Goal: Communication & Community: Answer question/provide support

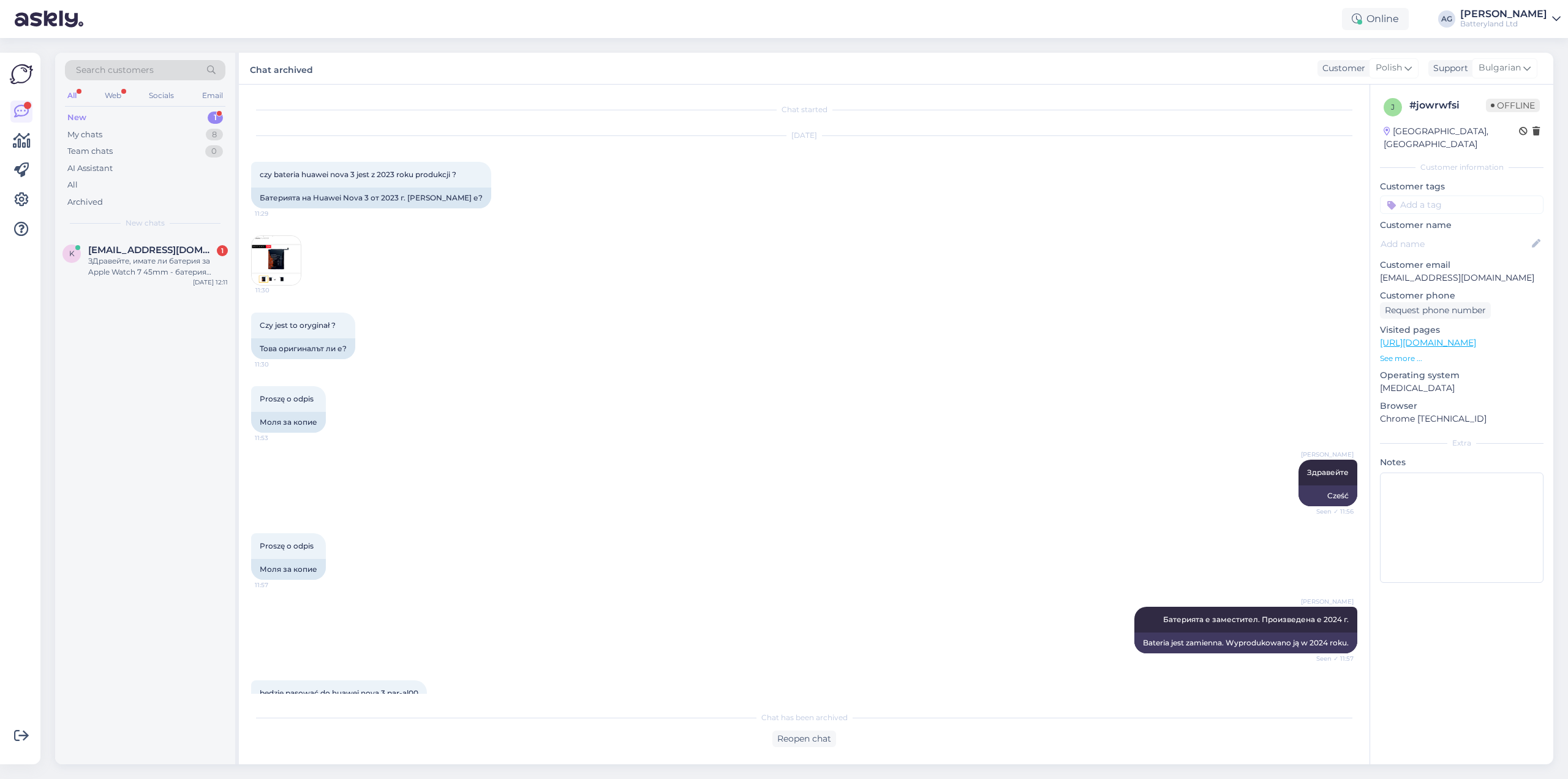
scroll to position [2311, 0]
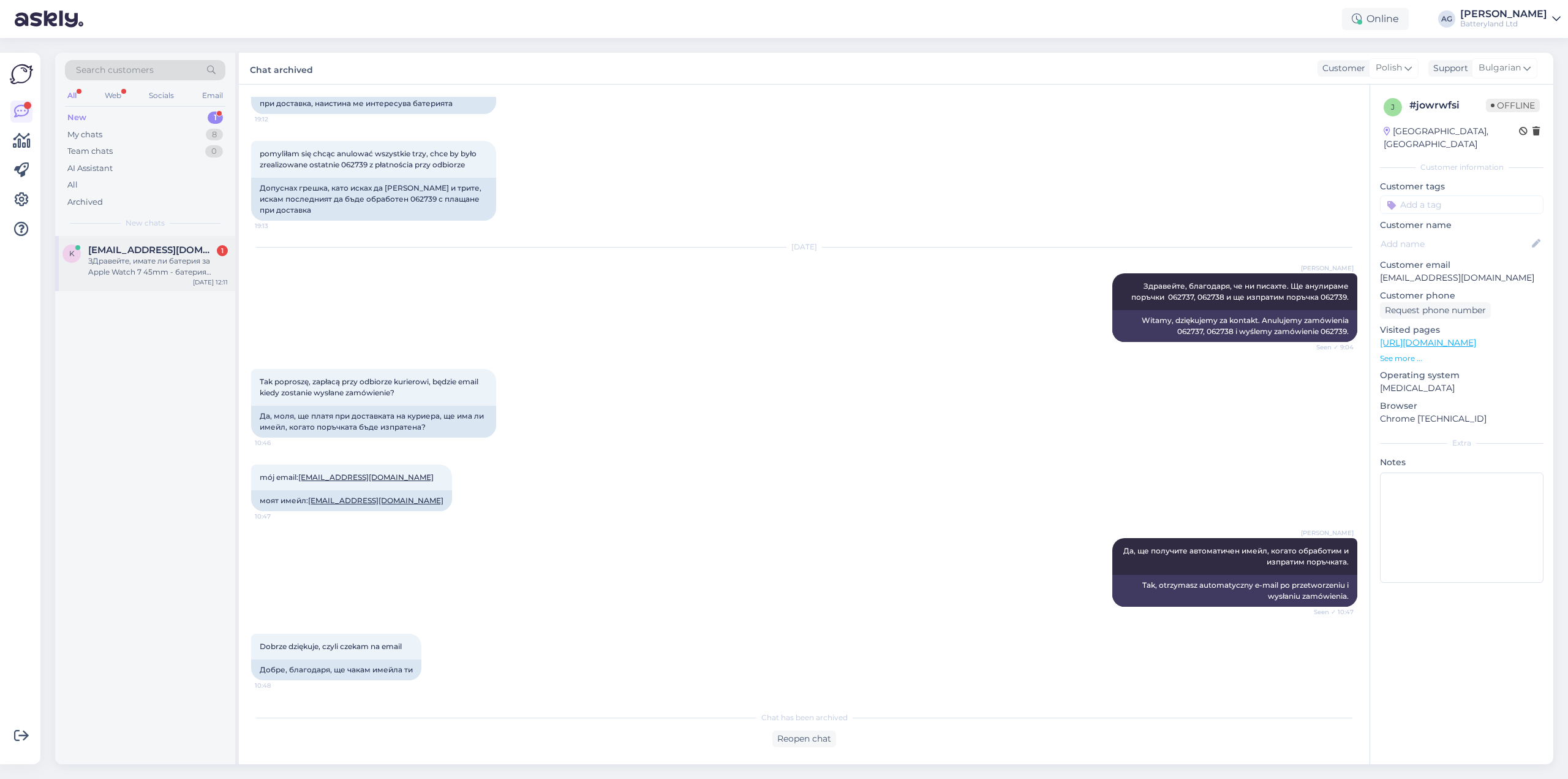
click at [185, 268] on div "ЗДравейте, имате ли батерия за Apple Watch 7 45mm - батерия A2552 ?" at bounding box center [158, 266] width 140 height 22
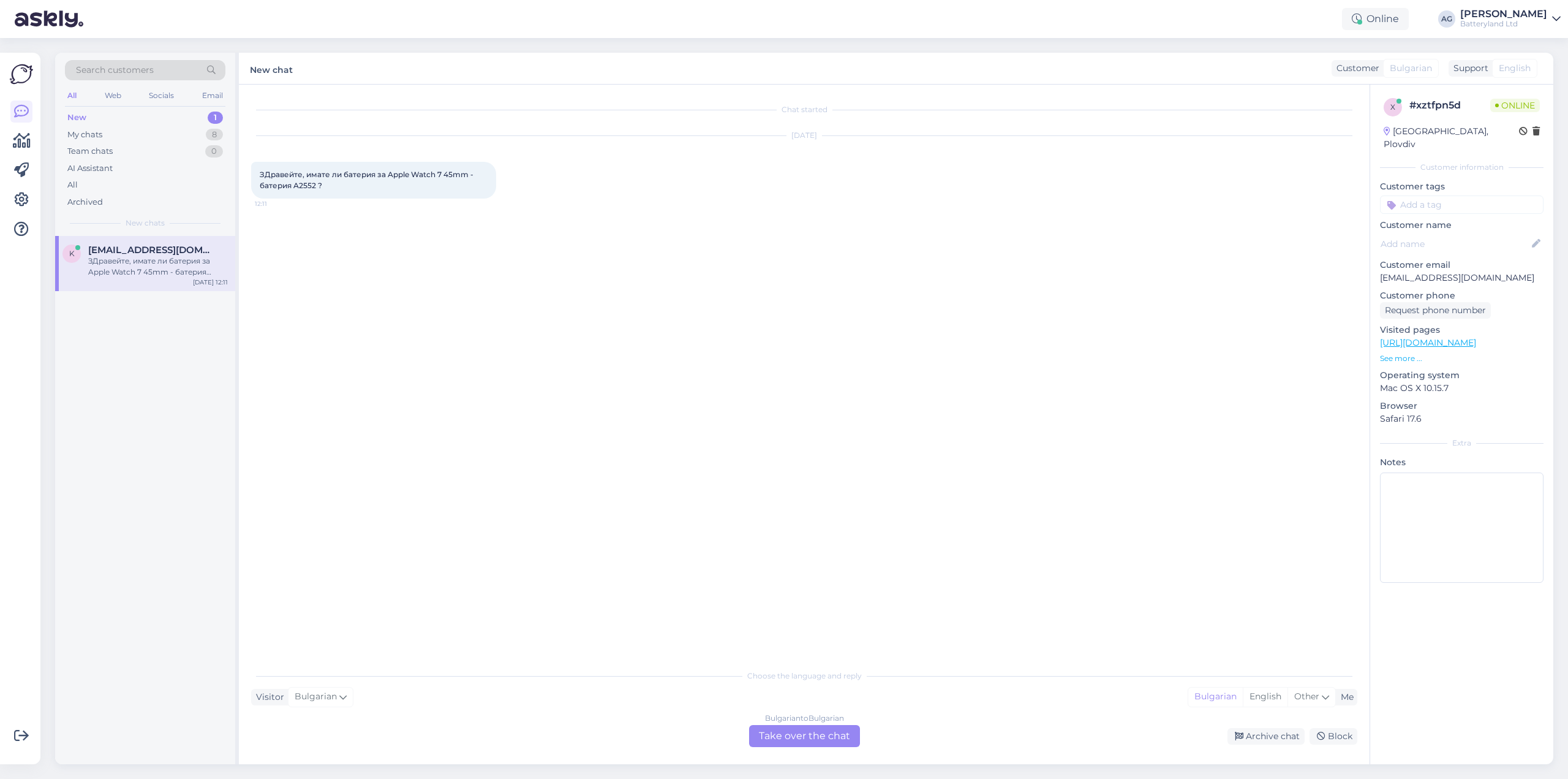
click at [781, 737] on div "Bulgarian to Bulgarian Take over the chat" at bounding box center [804, 736] width 111 height 22
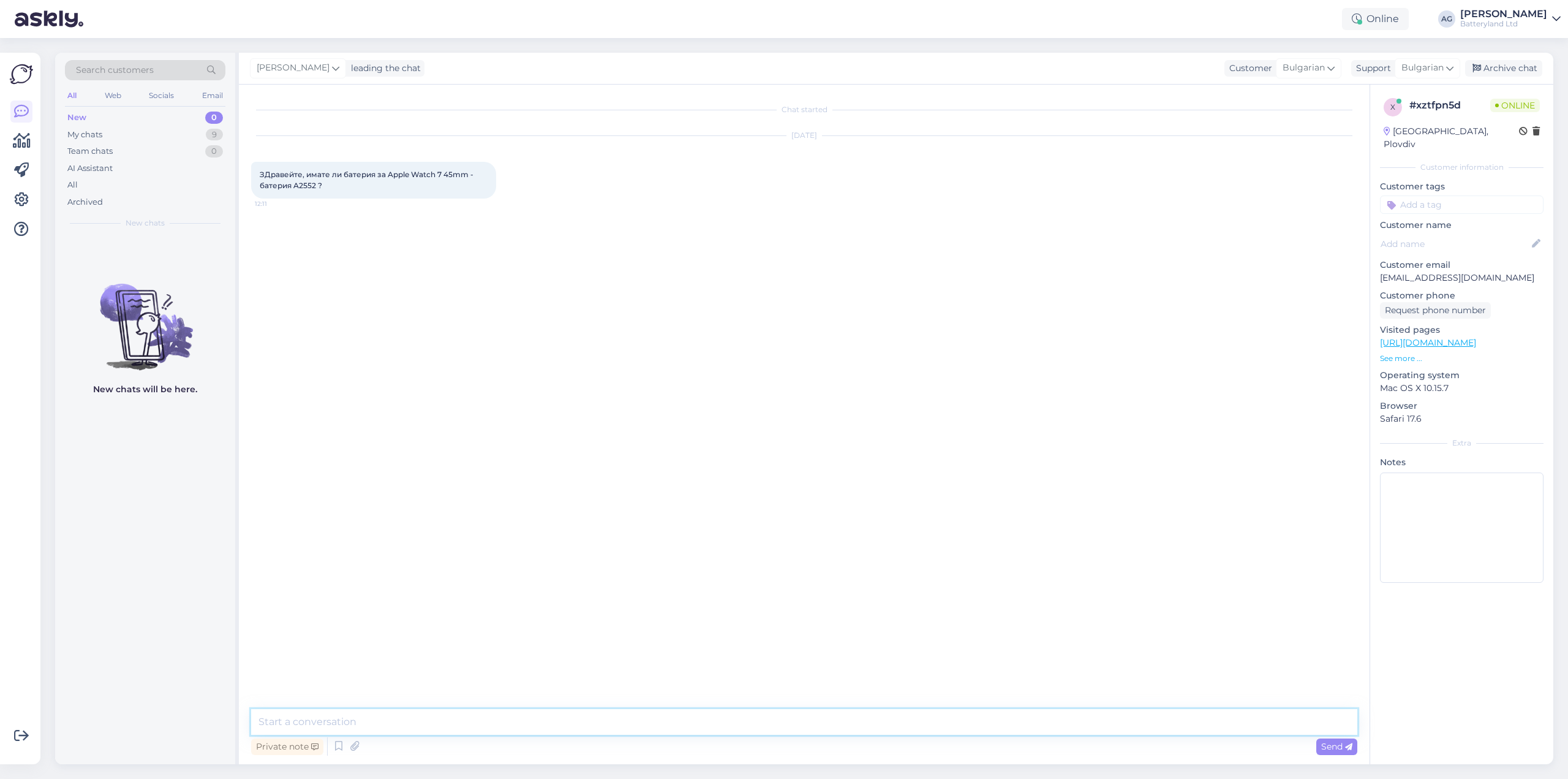
click at [562, 716] on textarea at bounding box center [804, 722] width 1106 height 26
click at [387, 717] on textarea at bounding box center [804, 722] width 1106 height 26
type textarea "Здравейте. Нямаме за 7 към момента."
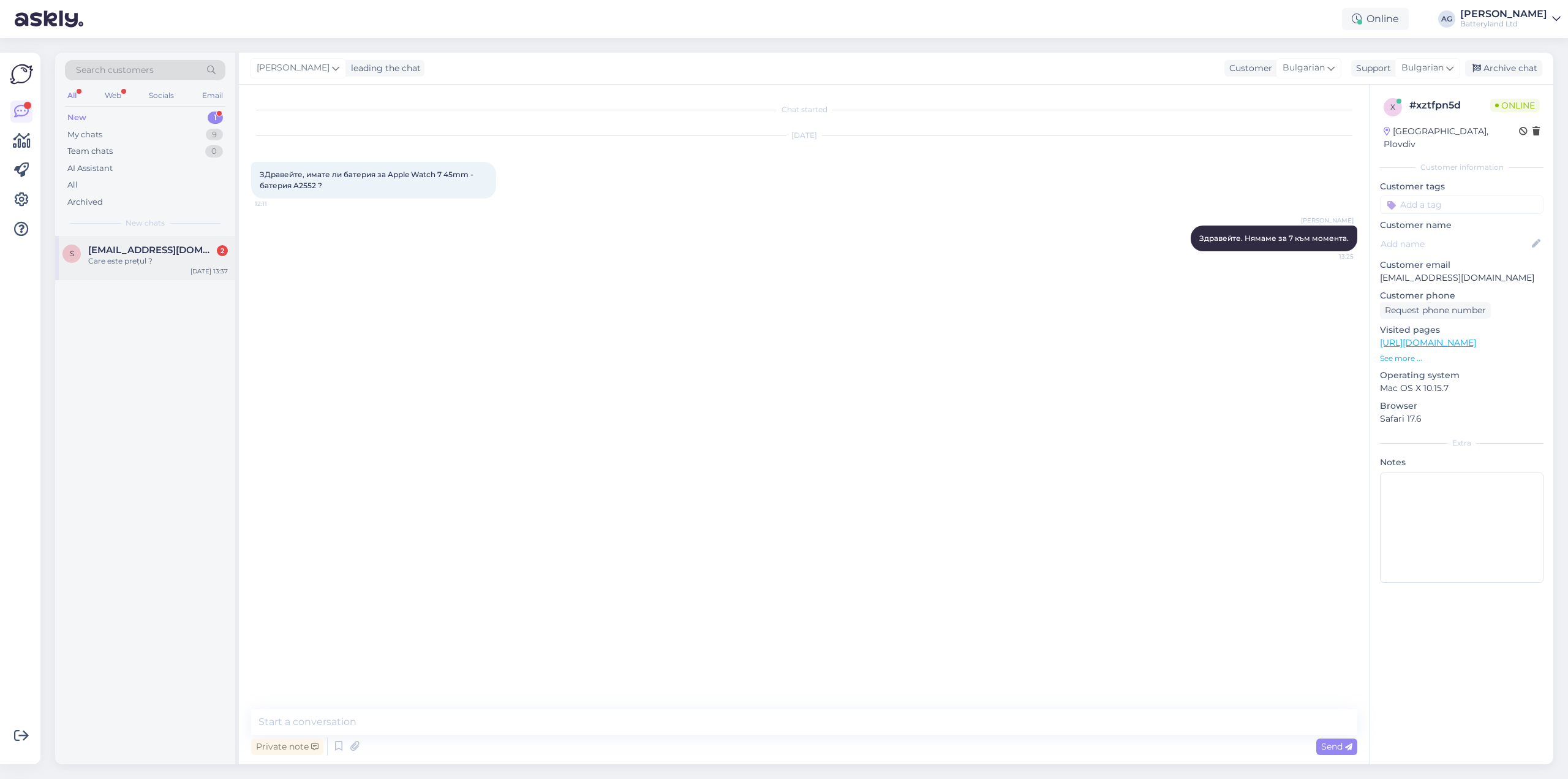
click at [141, 261] on div "Care este prețul ?" at bounding box center [158, 261] width 140 height 11
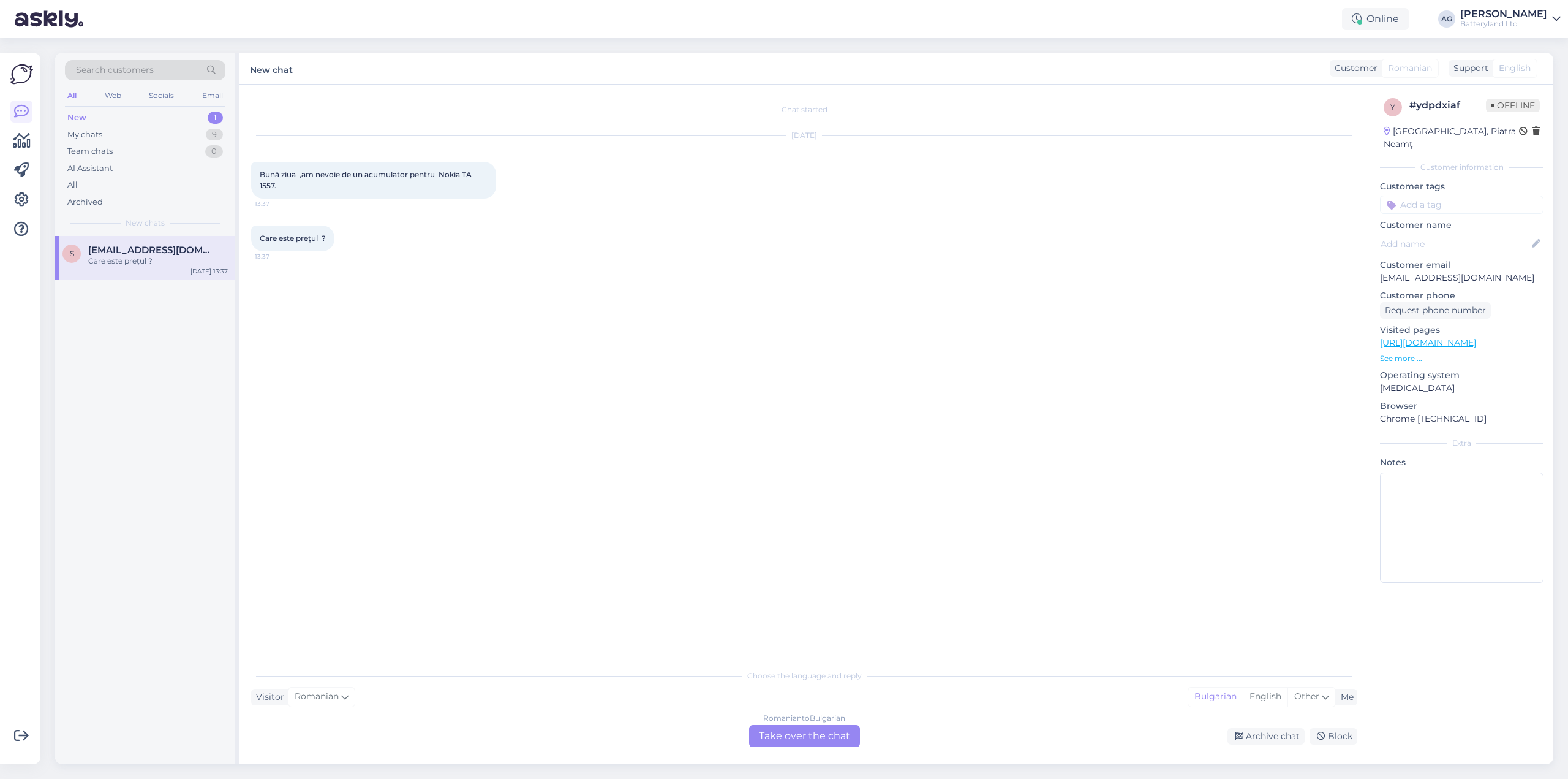
click at [774, 738] on div "Romanian to Bulgarian Take over the chat" at bounding box center [804, 736] width 111 height 22
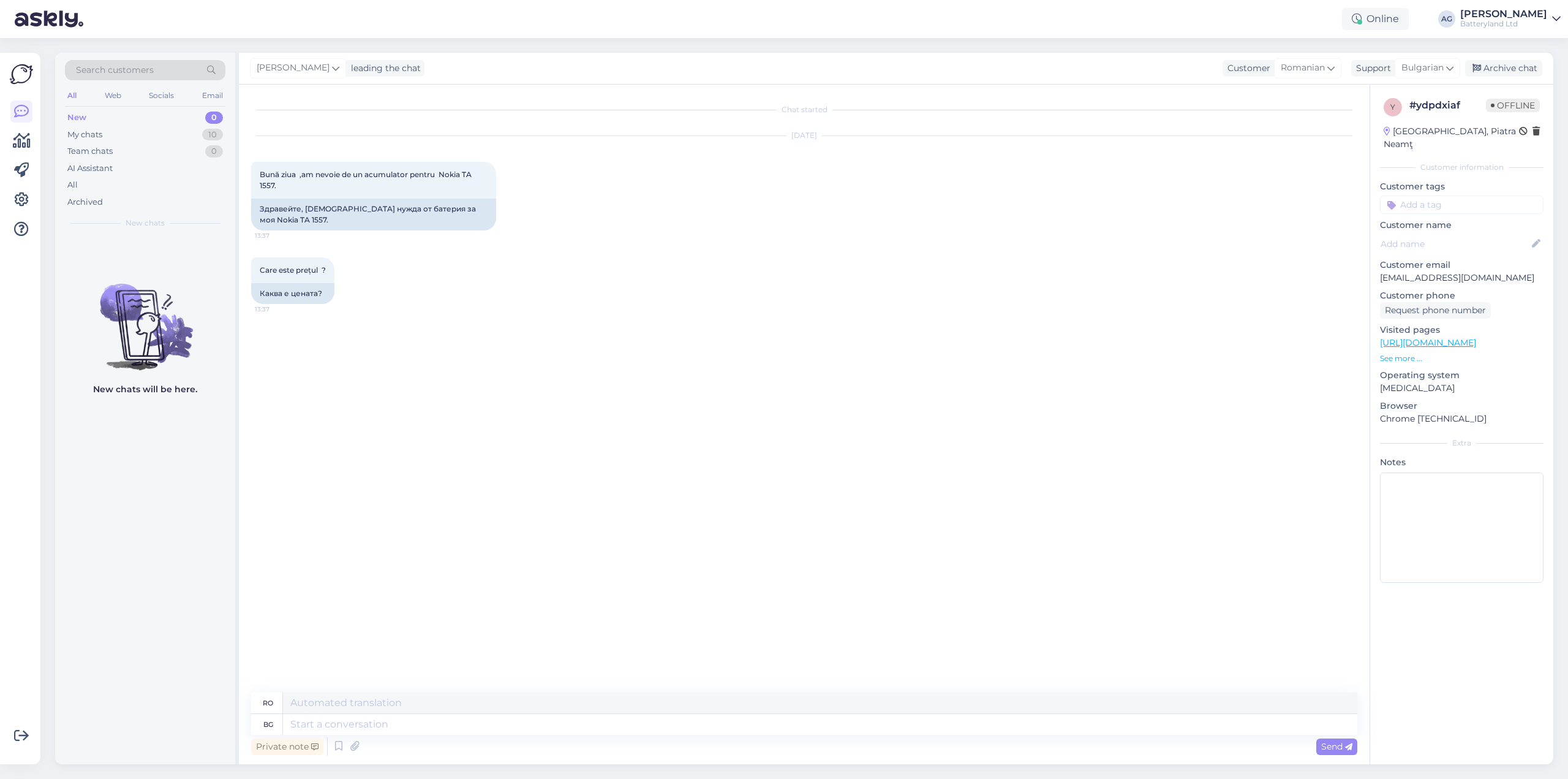
click at [1462, 337] on link "[URL][DOMAIN_NAME]" at bounding box center [1428, 343] width 96 height 11
drag, startPoint x: 450, startPoint y: 208, endPoint x: 474, endPoint y: 208, distance: 24.0
click at [474, 208] on div "Здравейте, [DEMOGRAPHIC_DATA] нужда от батерия за моя Nokia TA 1557." at bounding box center [373, 214] width 245 height 32
click at [442, 210] on div "Здравейте, [DEMOGRAPHIC_DATA] нужда от батерия за моя Nokia TA 1557." at bounding box center [373, 214] width 245 height 32
drag, startPoint x: 426, startPoint y: 210, endPoint x: 474, endPoint y: 210, distance: 48.0
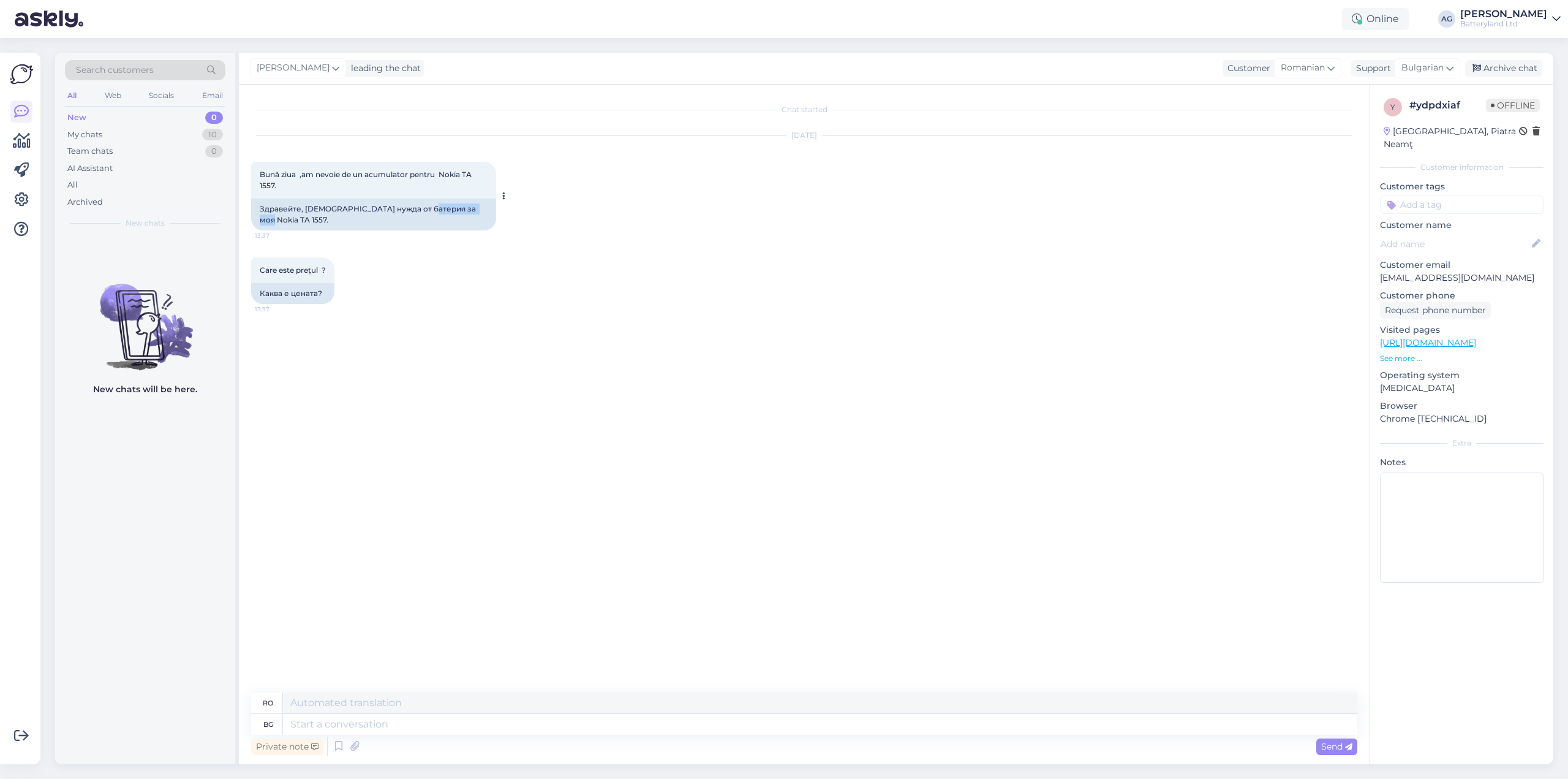
click at [474, 210] on div "Здравейте, [DEMOGRAPHIC_DATA] нужда от батерия за моя Nokia TA 1557." at bounding box center [373, 214] width 245 height 32
copy div "Nokia TA 1557"
click at [393, 728] on textarea at bounding box center [820, 724] width 1074 height 21
type textarea "[PERSON_NAME]"
type textarea "Здравейте. Н"
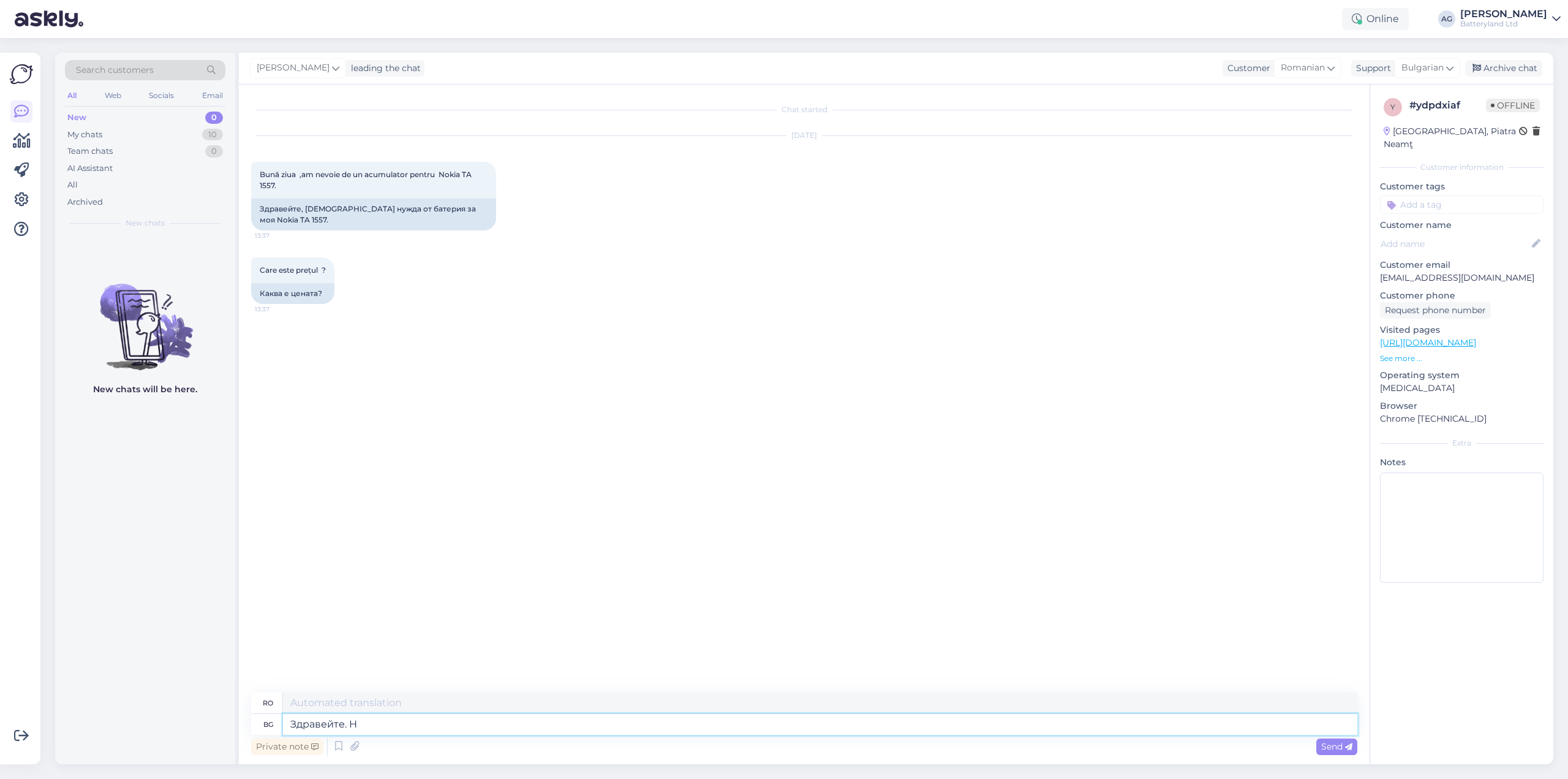
type textarea "Buna ziua."
type textarea "Здравейте. Не от"
type textarea "Bună ziua. Nu."
type textarea "Здравейте. Не откраивам с"
type textarea "Bună ziua. Eu nu deschid."
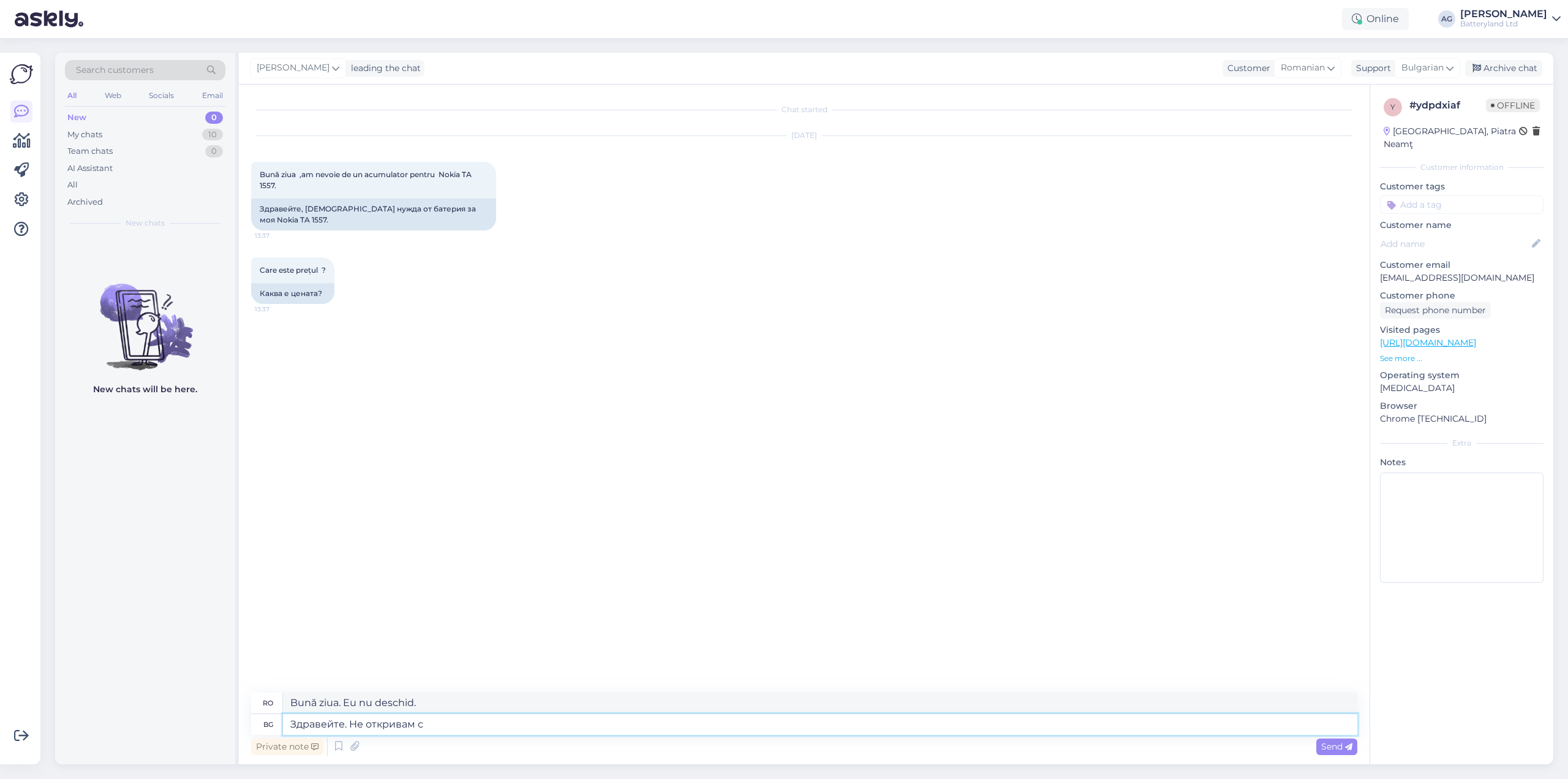
type textarea "Здравейте. Не откривам съ"
type textarea "Salut. Nu-l găsesc."
type textarea "Здравейте. Не откривам съвместима"
type textarea "Salut. Nu găsesc unul compatibil."
type textarea "Здравейте. Не откривам съвместима ба"
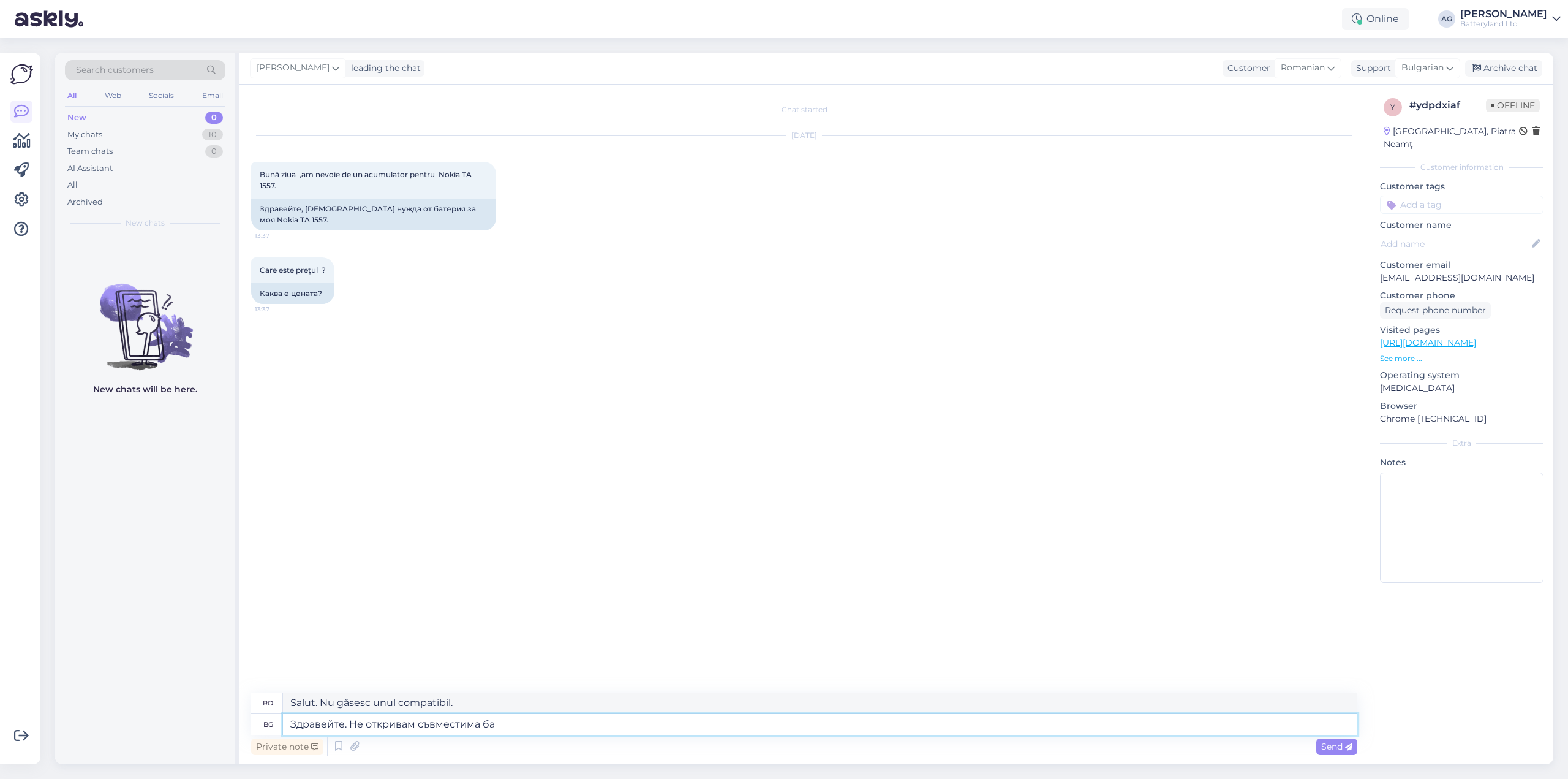
type textarea "Bună ziua. Nu găsesc unul compatibil."
type textarea "Здравейте. Не откривам съвместима батерия с"
type textarea "Bună ziua. Nu găsesc o baterie compatibilă."
type textarea "Здравейте. Не откривам съвместима батерия с п"
type textarea "Bună ziua. Nu găsesc o baterie compatibilă cu"
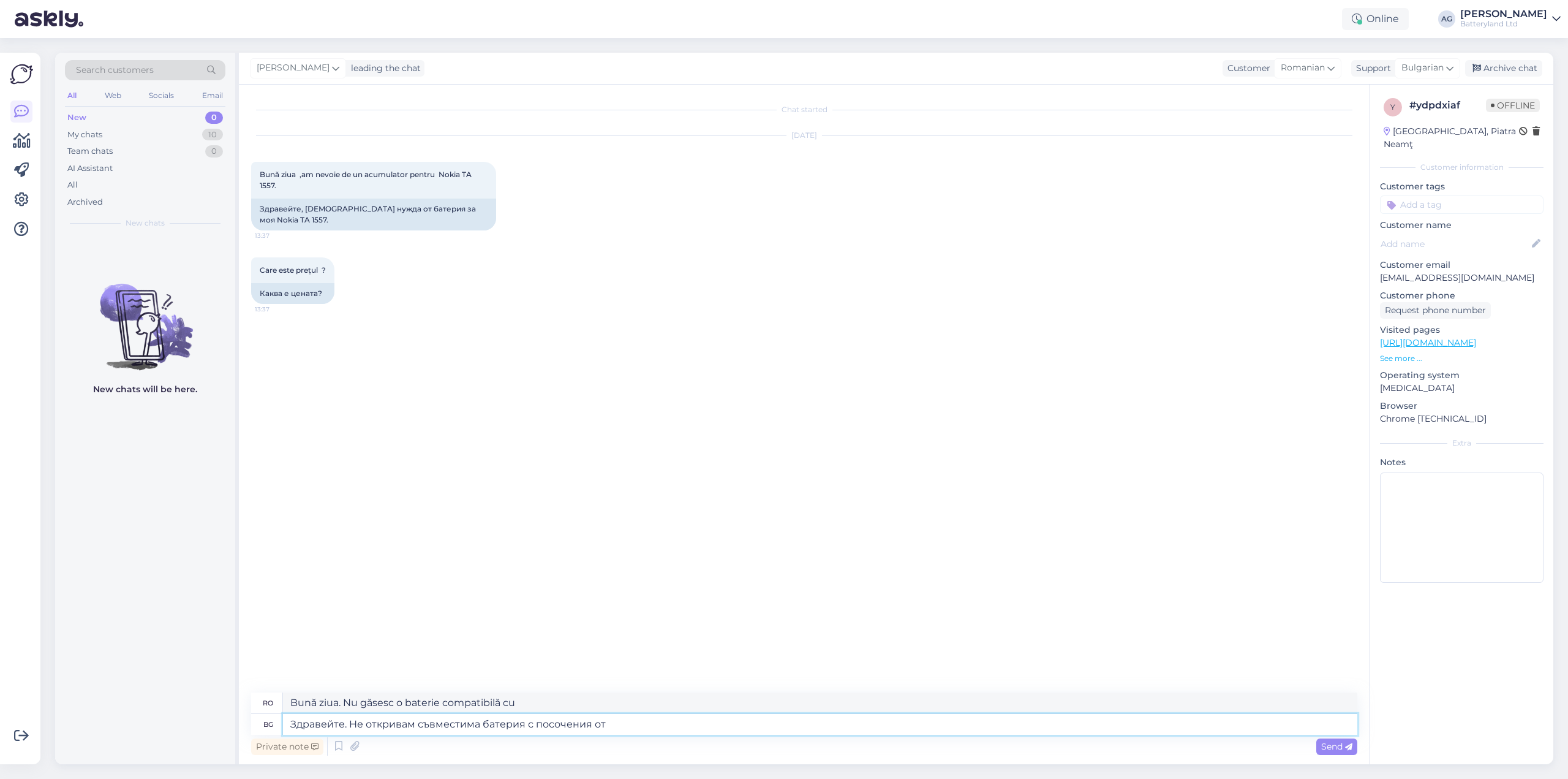
type textarea "Здравейте. Не откривам съвместима батерия с посочения от в"
type textarea "Bună ziua. Nu găsesc o baterie compatibilă cu cea specificată."
type textarea "Здравейте. Не откривам съвместима батерия с посочения от вас"
type textarea "Bună ziua. Nu găsesc o baterie compatibilă cu cea specificată de"
type textarea "Здравейте. Не откривам съвместима батерия с посочения от вас мо"
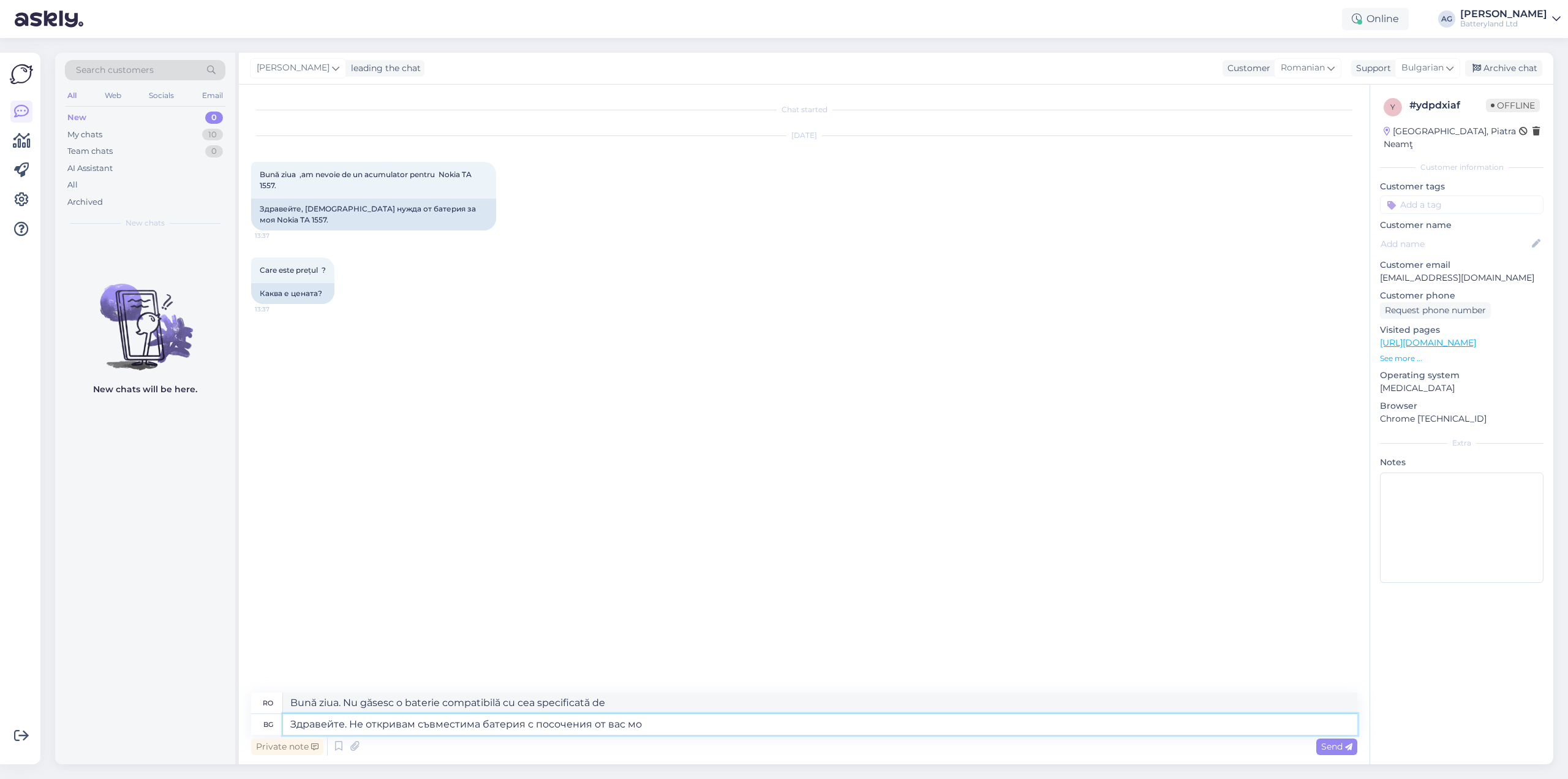
type textarea "Bună ziua. Nu găsesc o baterie compatibilă cu cea specificată de dumneavoastră."
type textarea "Здравейте. Не откривам съвместима батерия с посочения от вас модел"
type textarea "Bună ziua. Nu găsesc o baterie compatibilă pentru modelul specificat de tine."
type textarea "Здравейте. Не откривам съвместима батерия с посочения от вас модел в нашат"
type textarea "Bună ziua. Nu găsesc o baterie compatibilă cu modelul specificat de dumneavoast…"
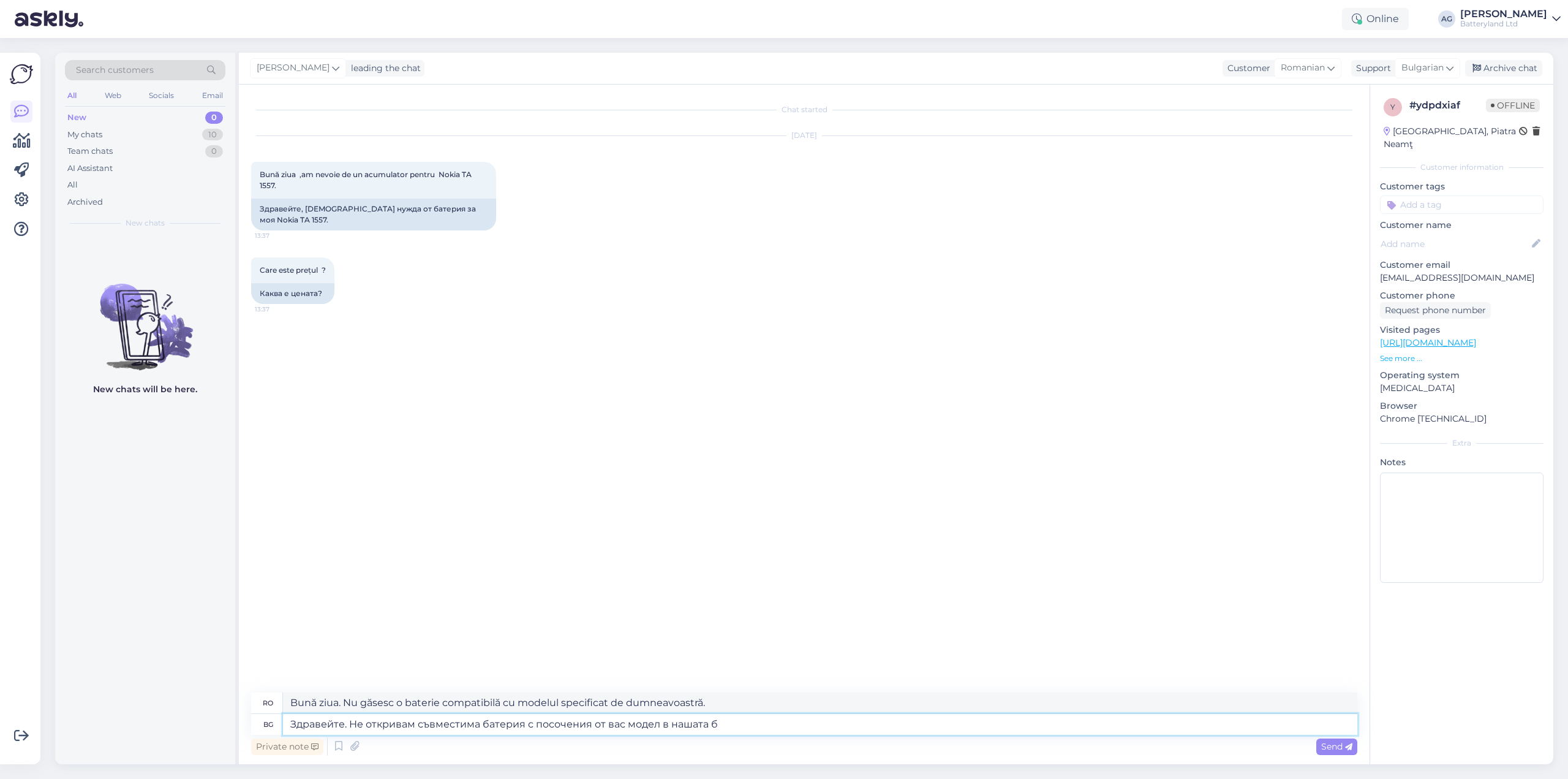
type textarea "Здравейте. Не откривам съвместима батерия с посочения от вас модел в нашата ба"
type textarea "Bună ziua. Nu găsesc o baterie compatibilă cu modelul specificat în oferta noas…"
type textarea "Здравейте. Не откривам съвместима батерия с посочения от вас модел в нашата баз…"
type textarea "Bună ziua. Nu găsesc în baza noastră de date o baterie compatibilă cu modelul s…"
type textarea "Здравейте. Не откривам съвместима батерия с посочения от вас модел в нашата баз…"
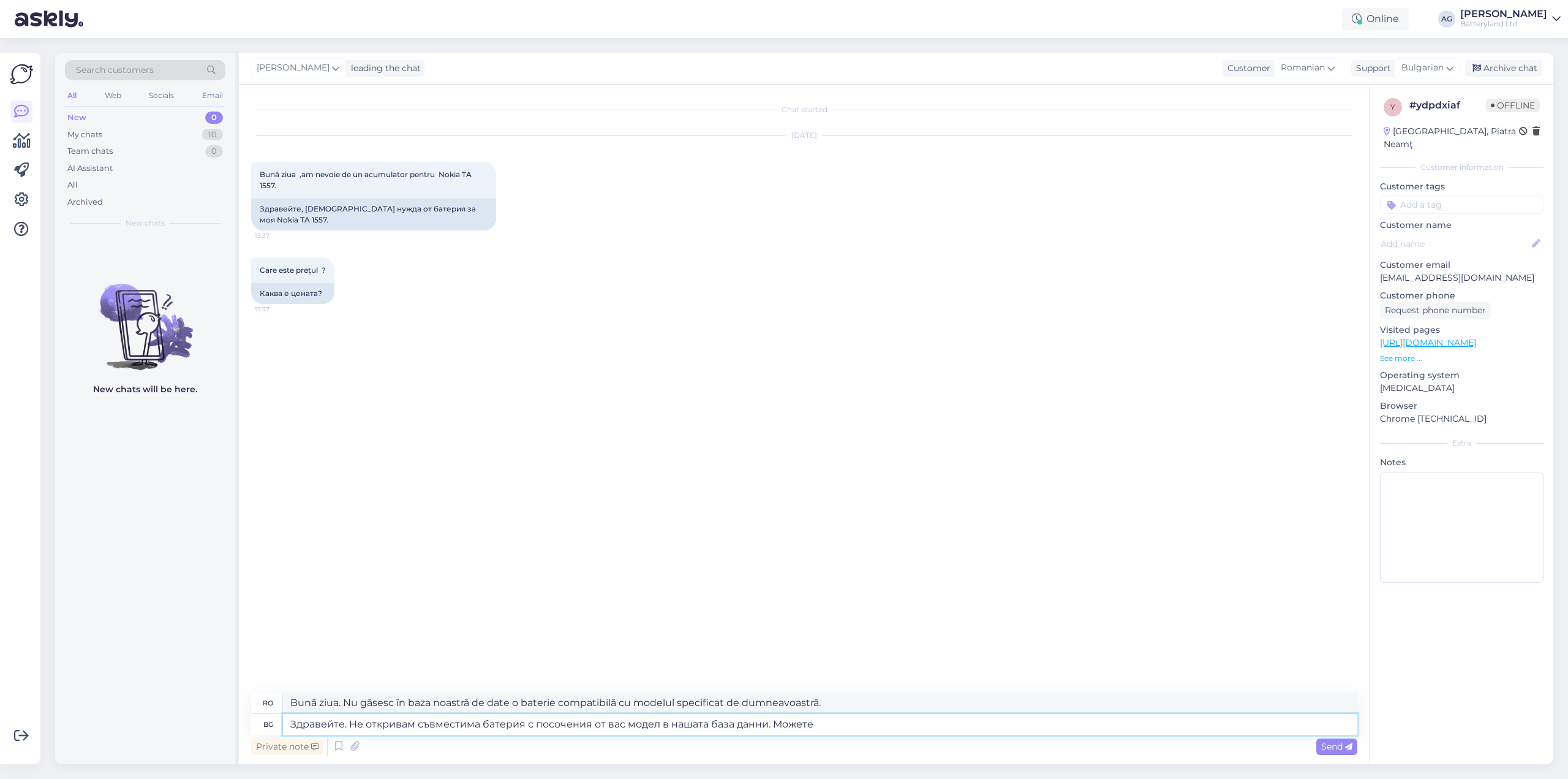
type textarea "Bună ziua. Nu găsesc în baza noastră de date o baterie compatibilă cu modelul s…"
type textarea "Здравейте. Не откривам съвместима батерия с посочения от вас модел в нашата баз…"
type textarea "Bună ziua. Nu găsesc în baza noastră de date o baterie compatibilă pentru model…"
type textarea "Здравейте. Не откривам съвместима батерия с посочения от вас модел в нашата баз…"
type textarea "Bună ziua. Nu găsesc în baza noastră de date o baterie compatibilă pentru model…"
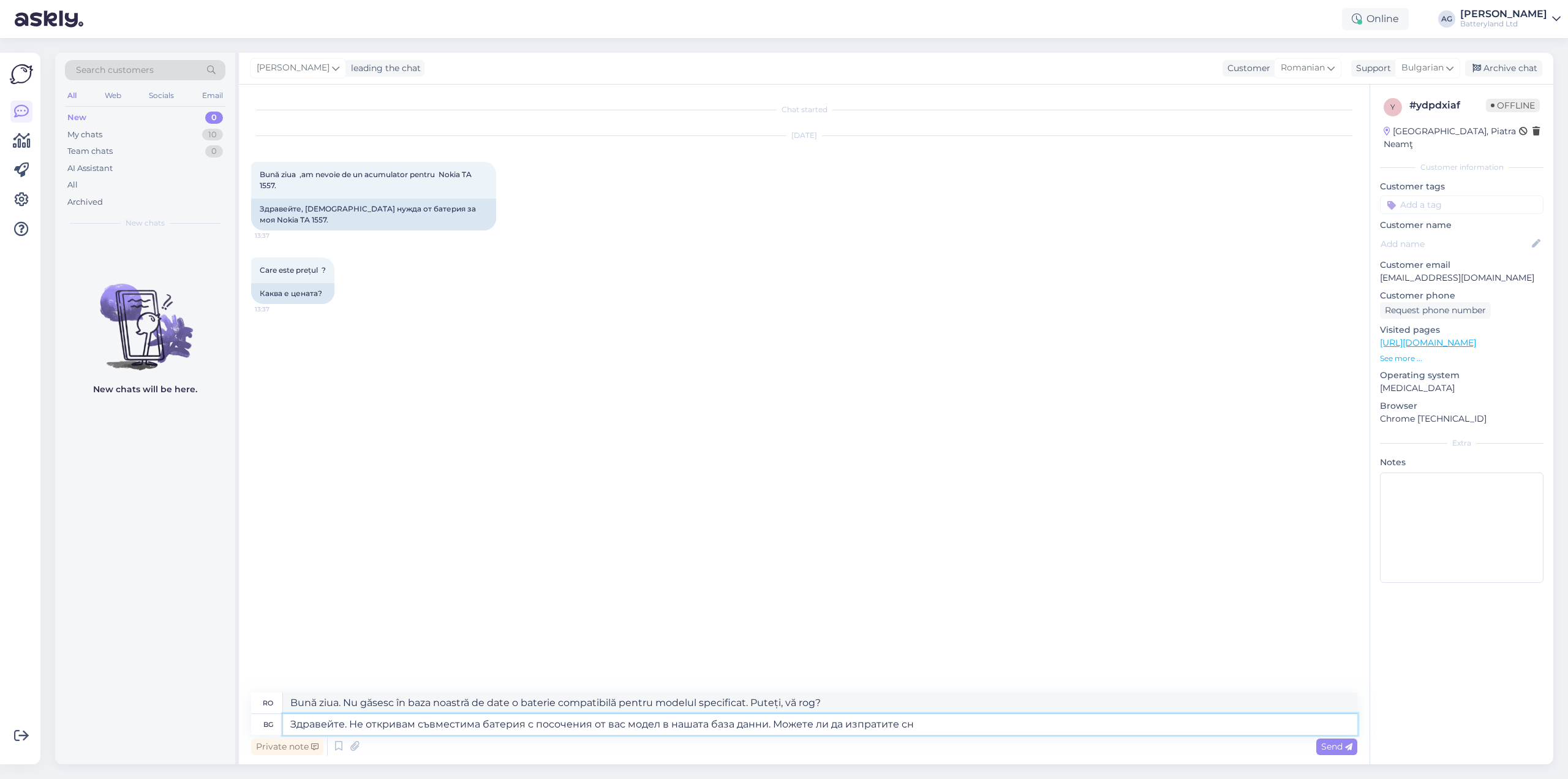
type textarea "Здравейте. Не откривам съвместима батерия с посочения от вас модел в нашата баз…"
type textarea "Bună ziua. Nu găsesc în baza noastră de date o baterie compatibilă pentru model…"
type textarea "Здравейте. Не откривам съвместима батерия с посочения от вас модел в нашата баз…"
type textarea "Bună ziua. Nu găsesc în baza noastră de date o baterie compatibilă cu modelul s…"
type textarea "Здравейте. Не откривам съвместима батерия с посочения от вас модел в нашата баз…"
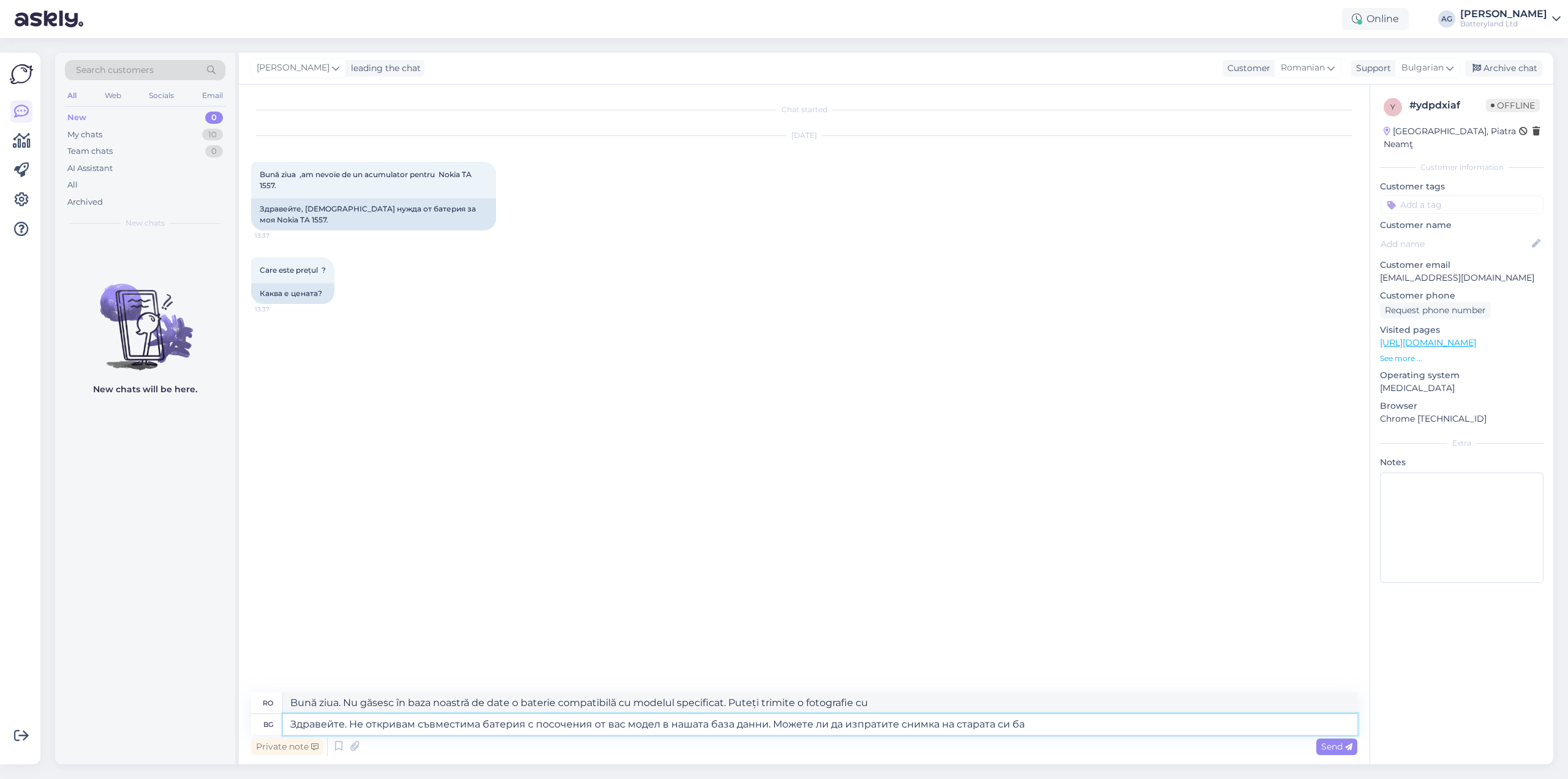
type textarea "Bună ziua. Nu găsesc în baza noastră de date o baterie compatibilă pentru model…"
type textarea "Здравейте. Не откривам съвместима батерия с посочения от вас модел в нашата баз…"
type textarea "Bună ziua. Nu găsesc în baza noastră de date o baterie compatibilă pentru model…"
type textarea "Здравейте. Не откривам съвместима батерия с посочения от вас модел в нашата баз…"
click at [1325, 744] on span "Send" at bounding box center [1337, 746] width 31 height 11
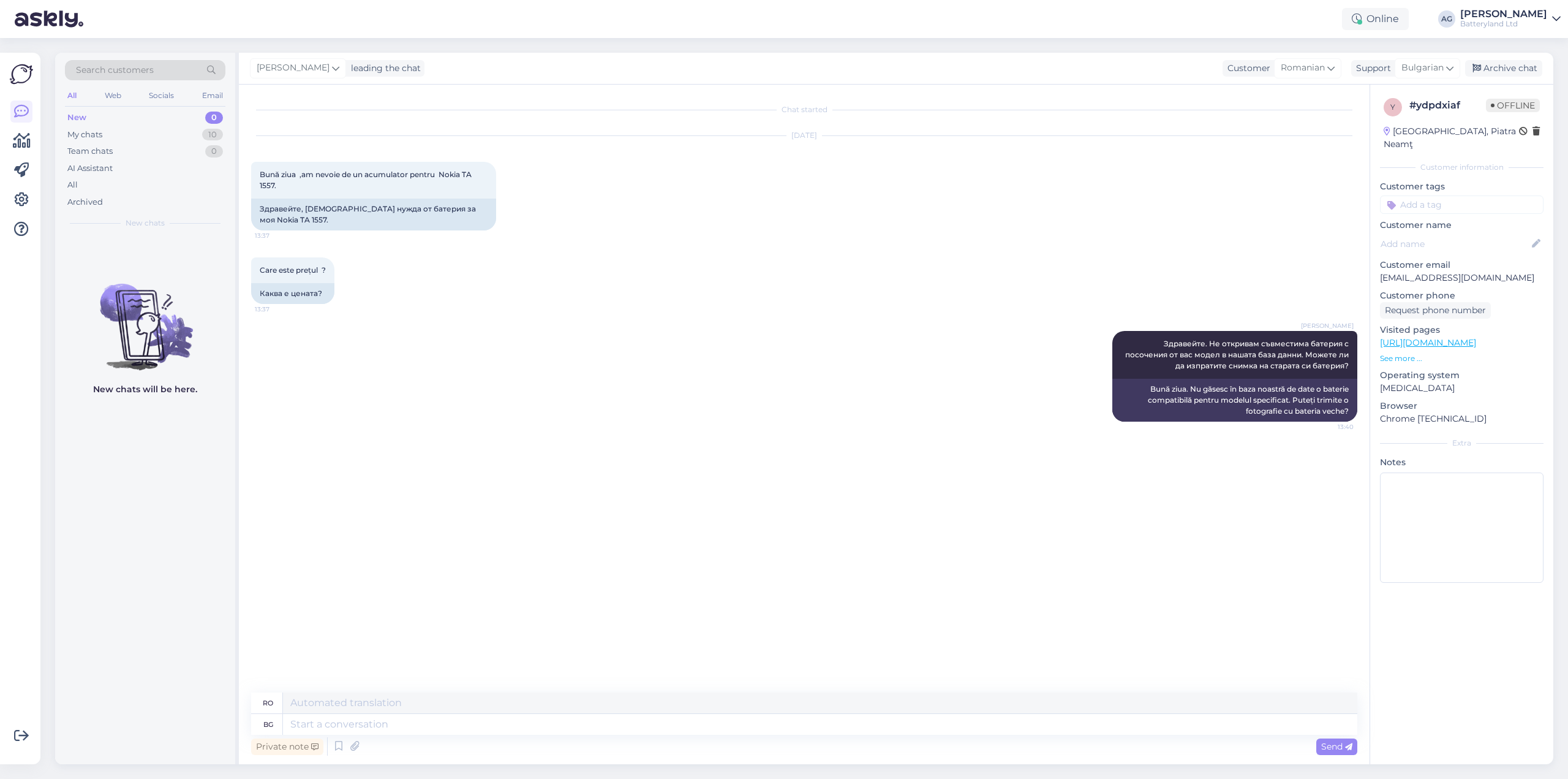
click at [93, 119] on div "New 0" at bounding box center [145, 117] width 161 height 17
click at [112, 94] on div "Web" at bounding box center [112, 96] width 22 height 16
click at [94, 131] on div "My chats" at bounding box center [84, 134] width 35 height 12
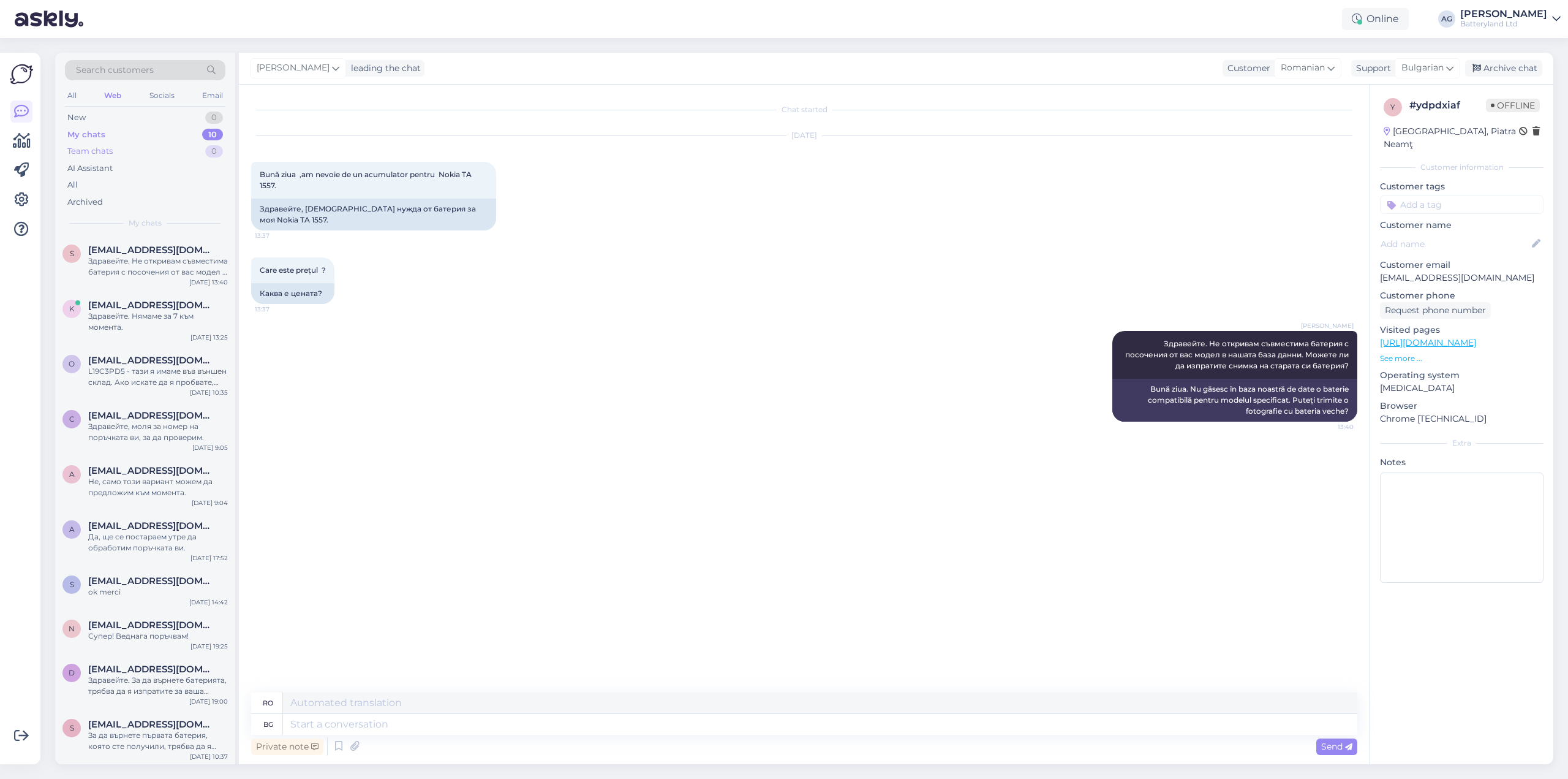
click at [100, 147] on div "Team chats" at bounding box center [90, 151] width 45 height 12
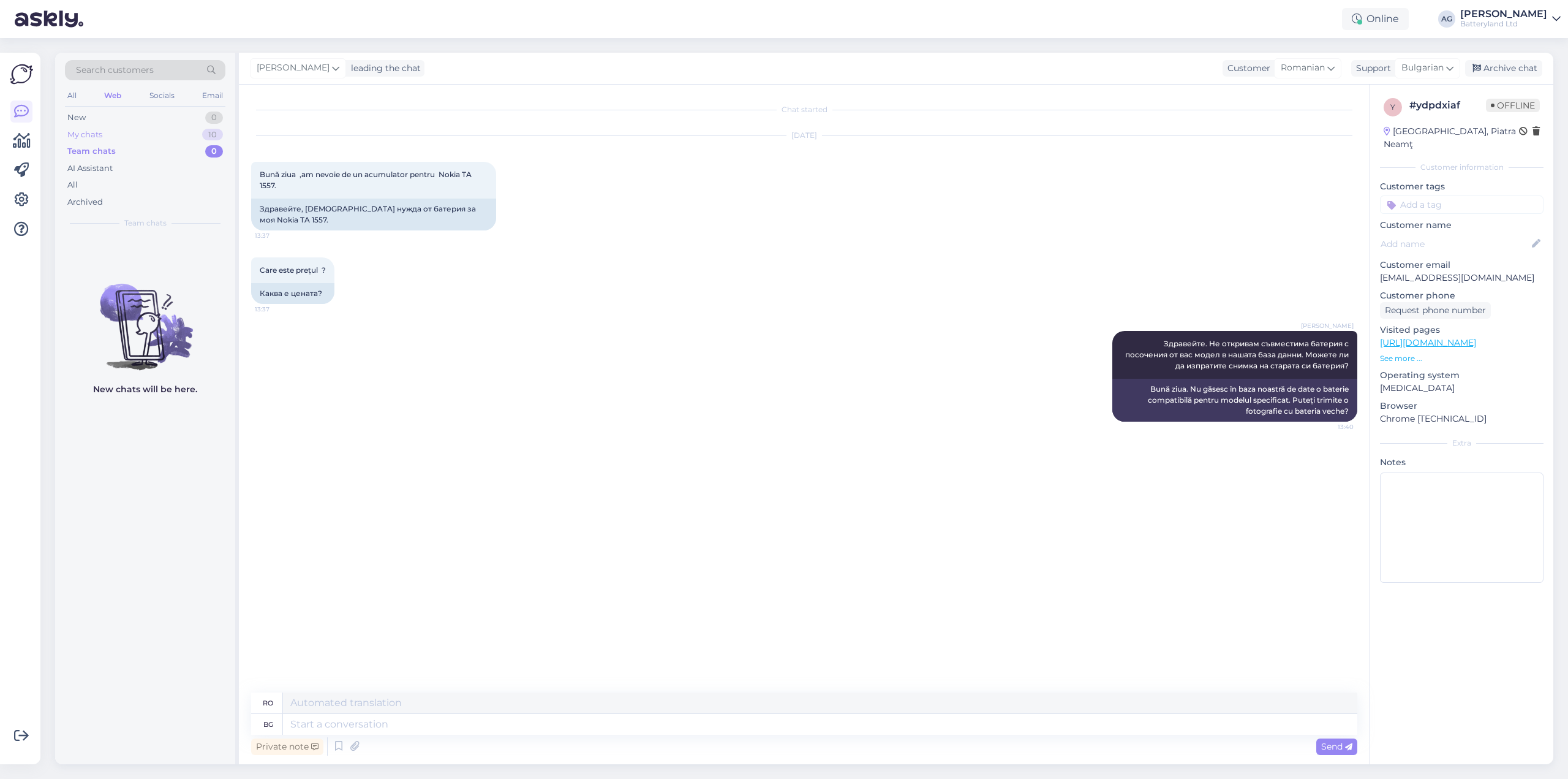
click at [97, 135] on div "My chats" at bounding box center [84, 134] width 35 height 12
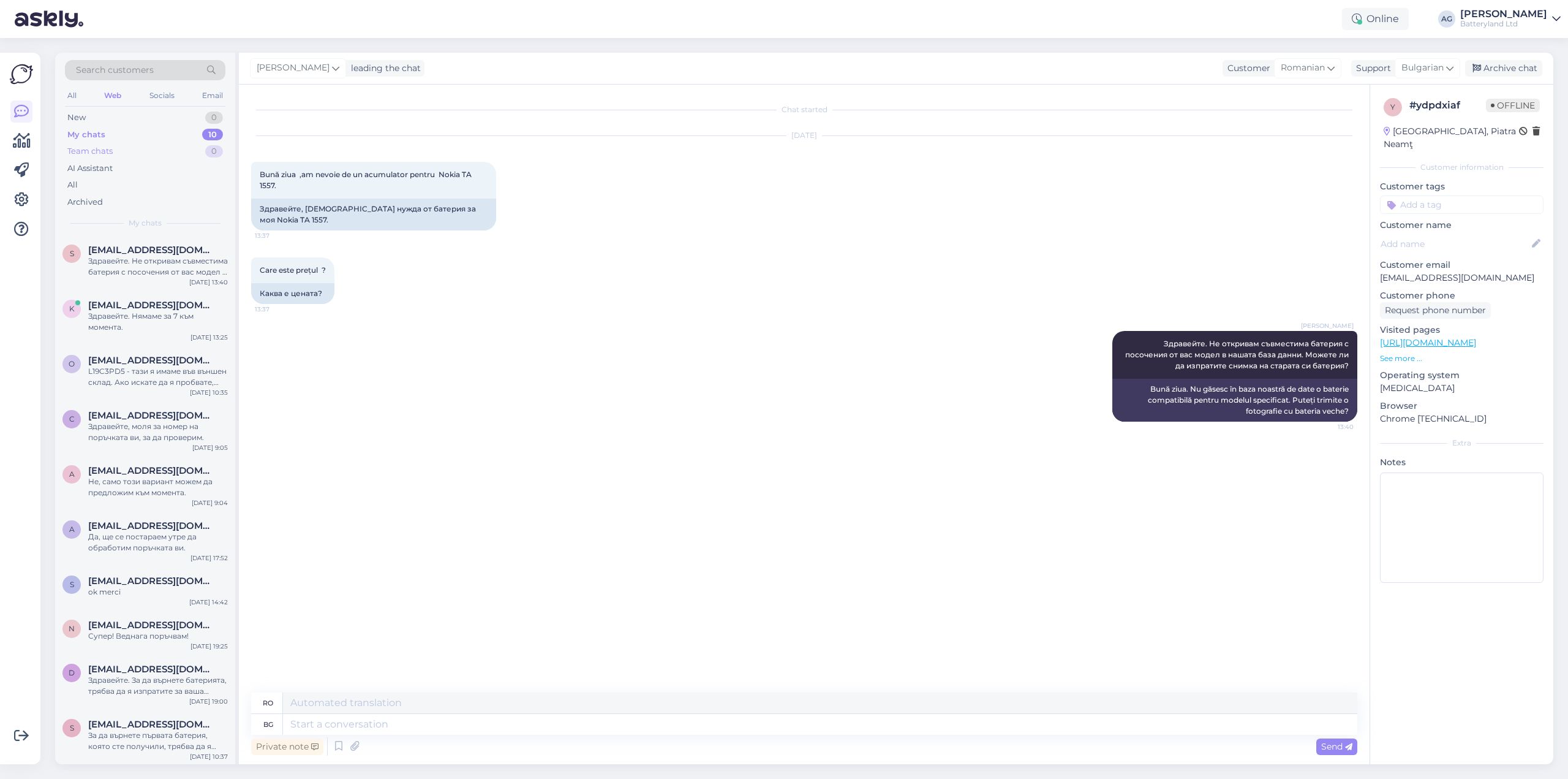
click at [97, 146] on div "Team chats" at bounding box center [90, 151] width 45 height 12
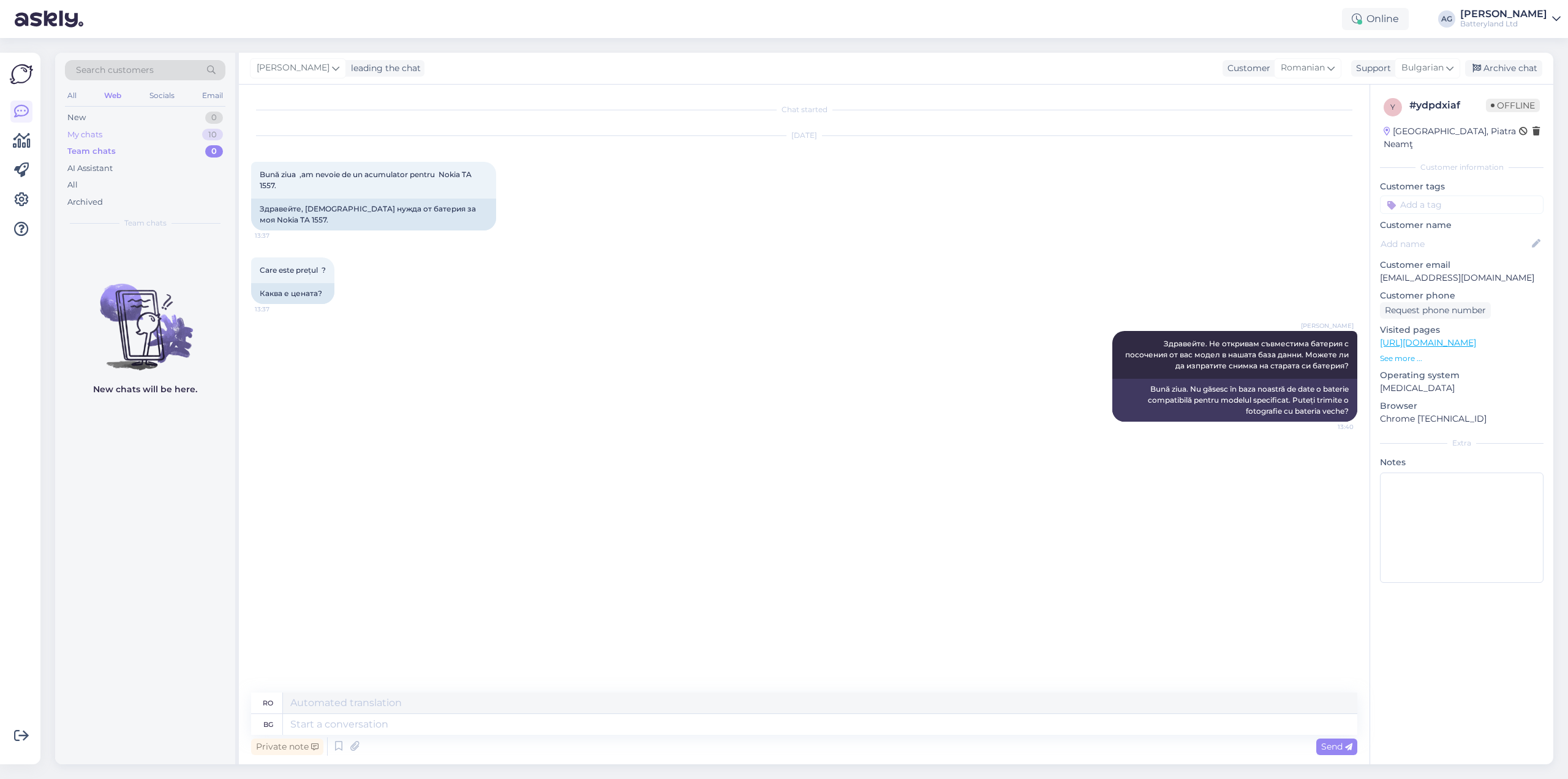
click at [100, 131] on div "My chats" at bounding box center [84, 134] width 35 height 12
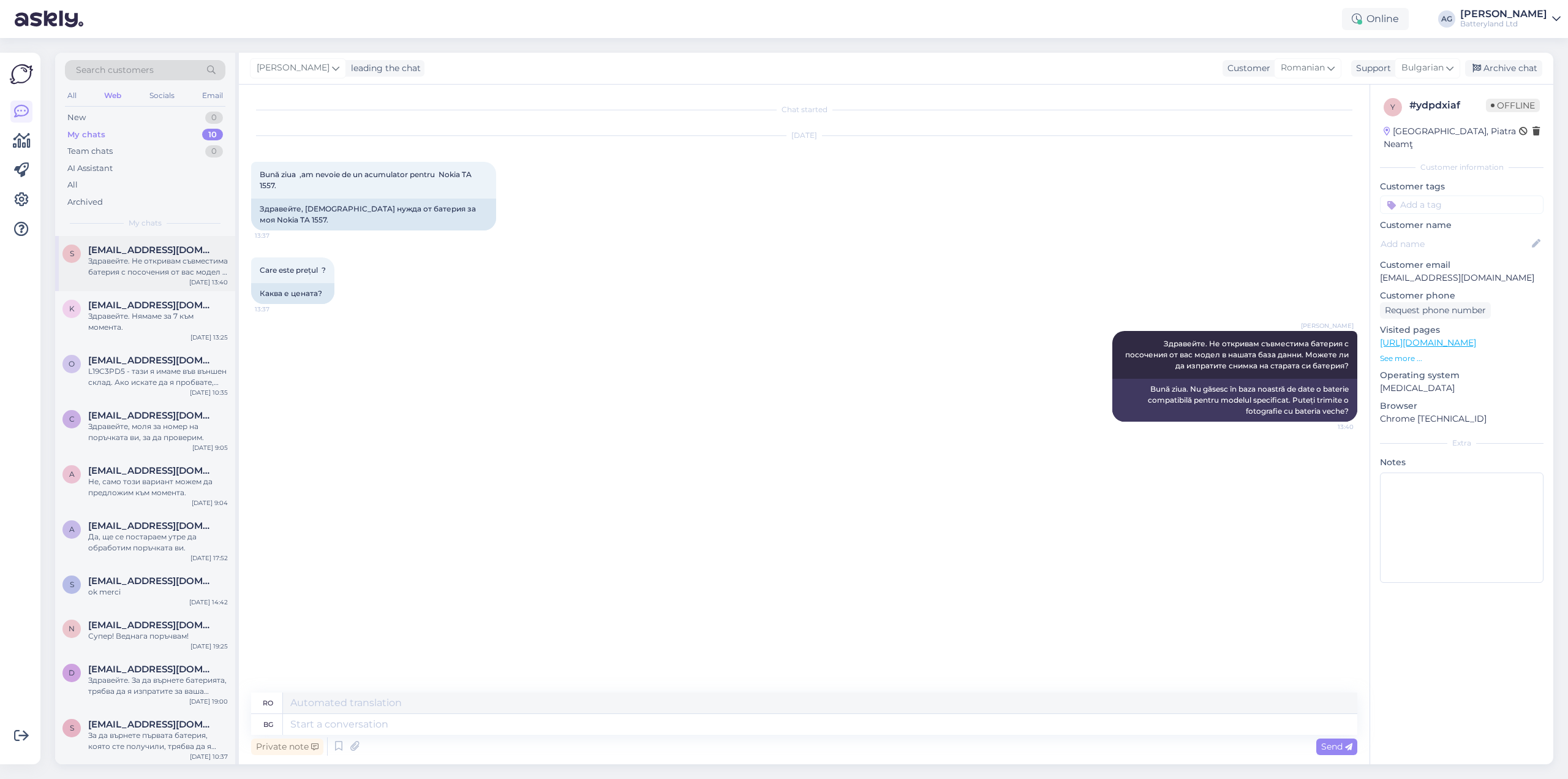
click at [129, 266] on div "Здравейте. Не откривам съвместима батерия с посочения от вас модел в нашата баз…" at bounding box center [158, 266] width 140 height 22
click at [1505, 66] on div "Archive chat" at bounding box center [1504, 68] width 77 height 17
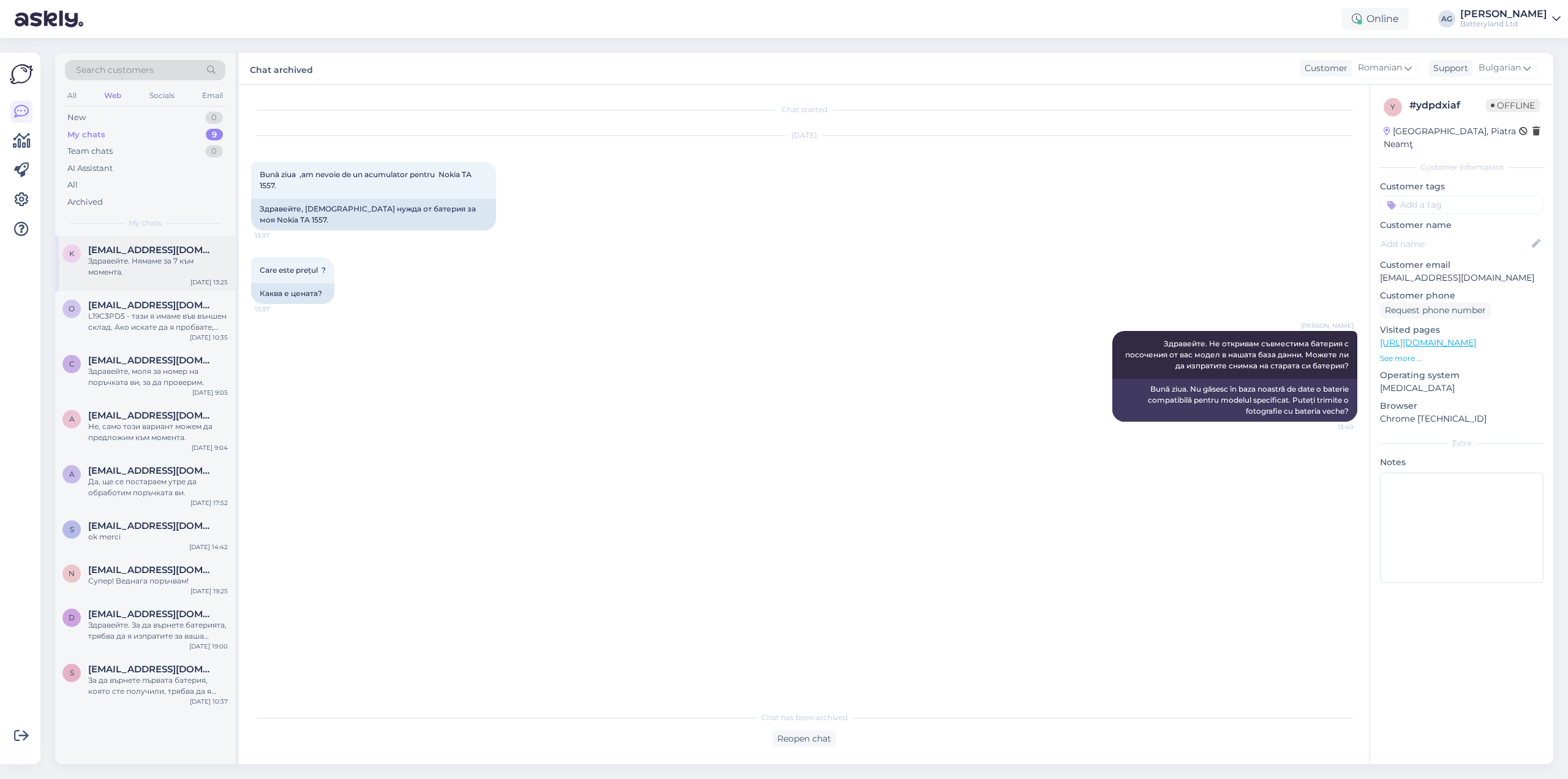
click at [131, 262] on div "Здравейте. Нямаме за 7 към момента." at bounding box center [158, 266] width 140 height 22
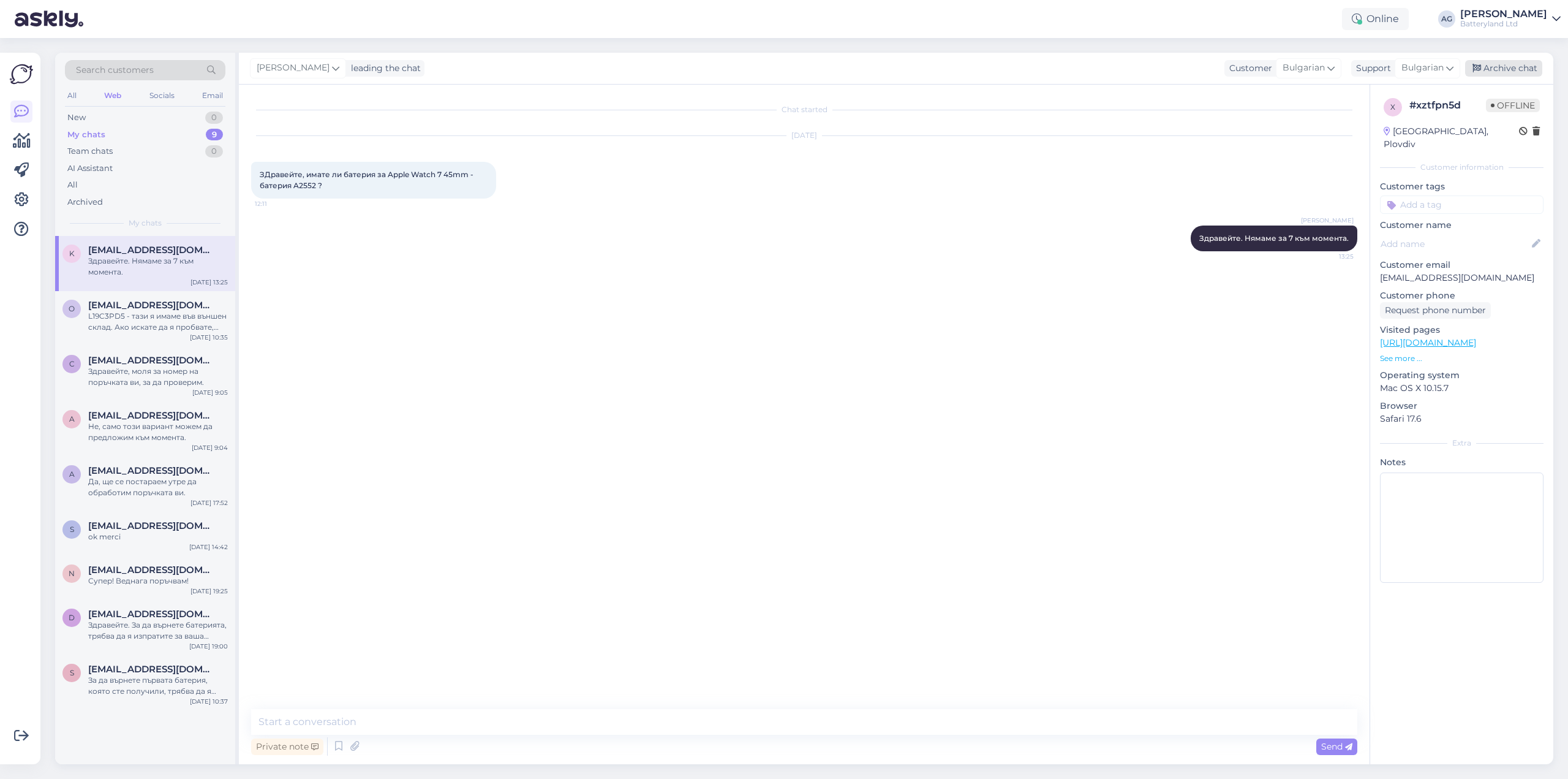
click at [1497, 63] on div "Archive chat" at bounding box center [1504, 68] width 77 height 17
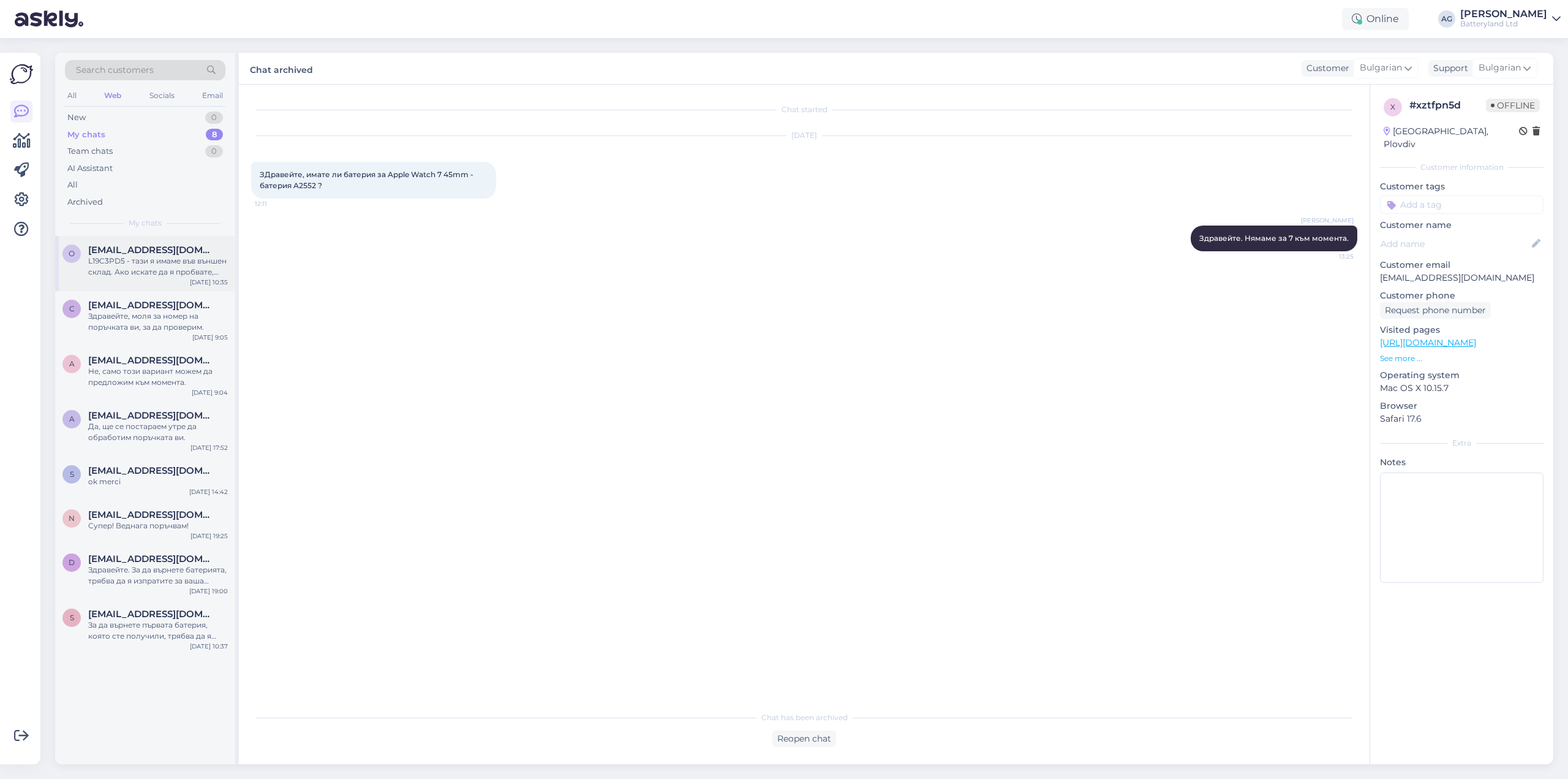
click at [161, 266] on div "L19C3PD5 - тази я имаме във външен склад. Ако искате да я пробвате, кажете и ще…" at bounding box center [158, 266] width 140 height 22
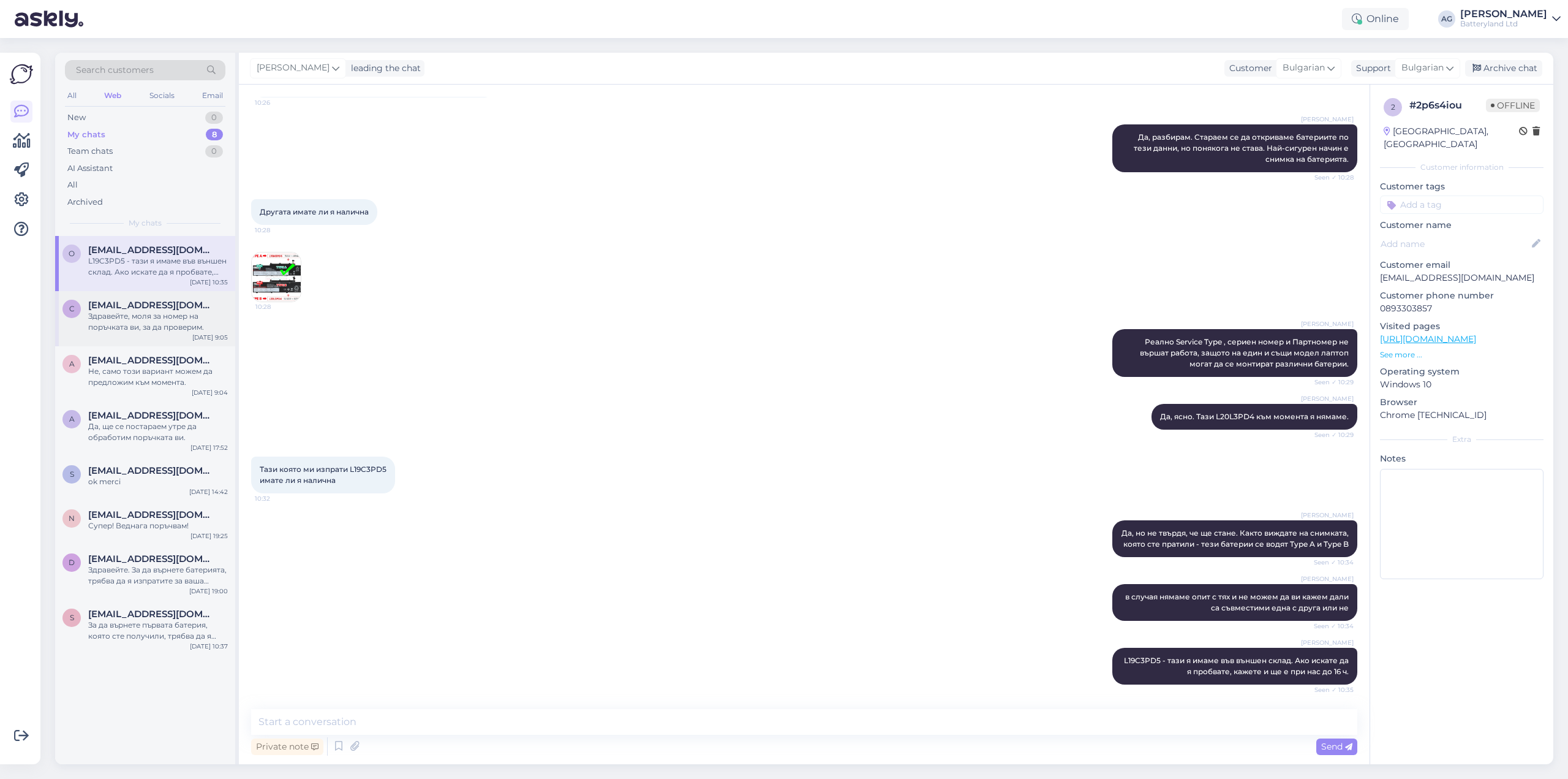
click at [149, 317] on div "Здравейте, моля за номер на поръчката ви, за да проверим." at bounding box center [158, 321] width 140 height 22
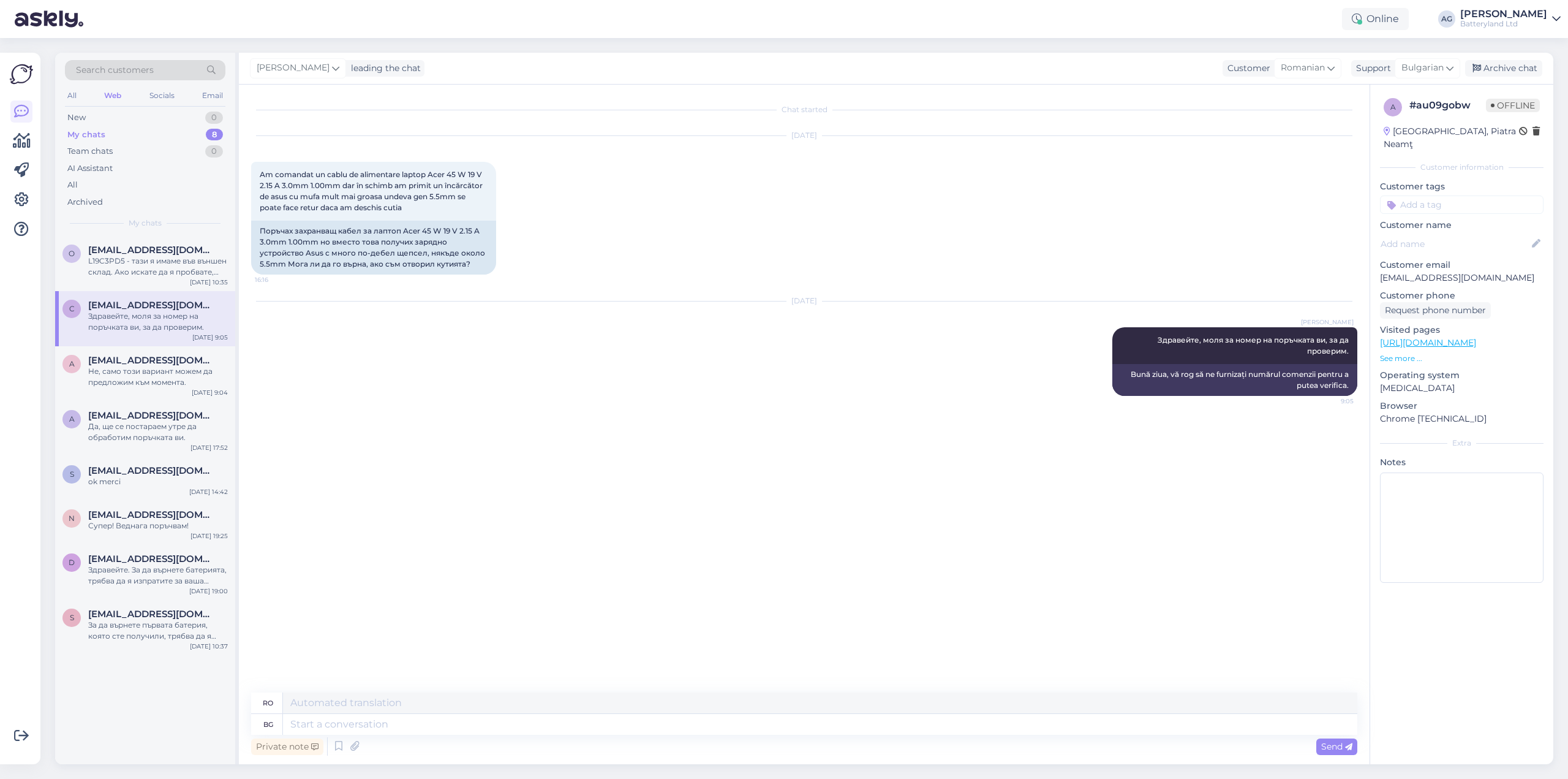
scroll to position [0, 0]
click at [151, 275] on div "L19C3PD5 - тази я имаме във външен склад. Ако искате да я пробвате, кажете и ще…" at bounding box center [158, 266] width 140 height 22
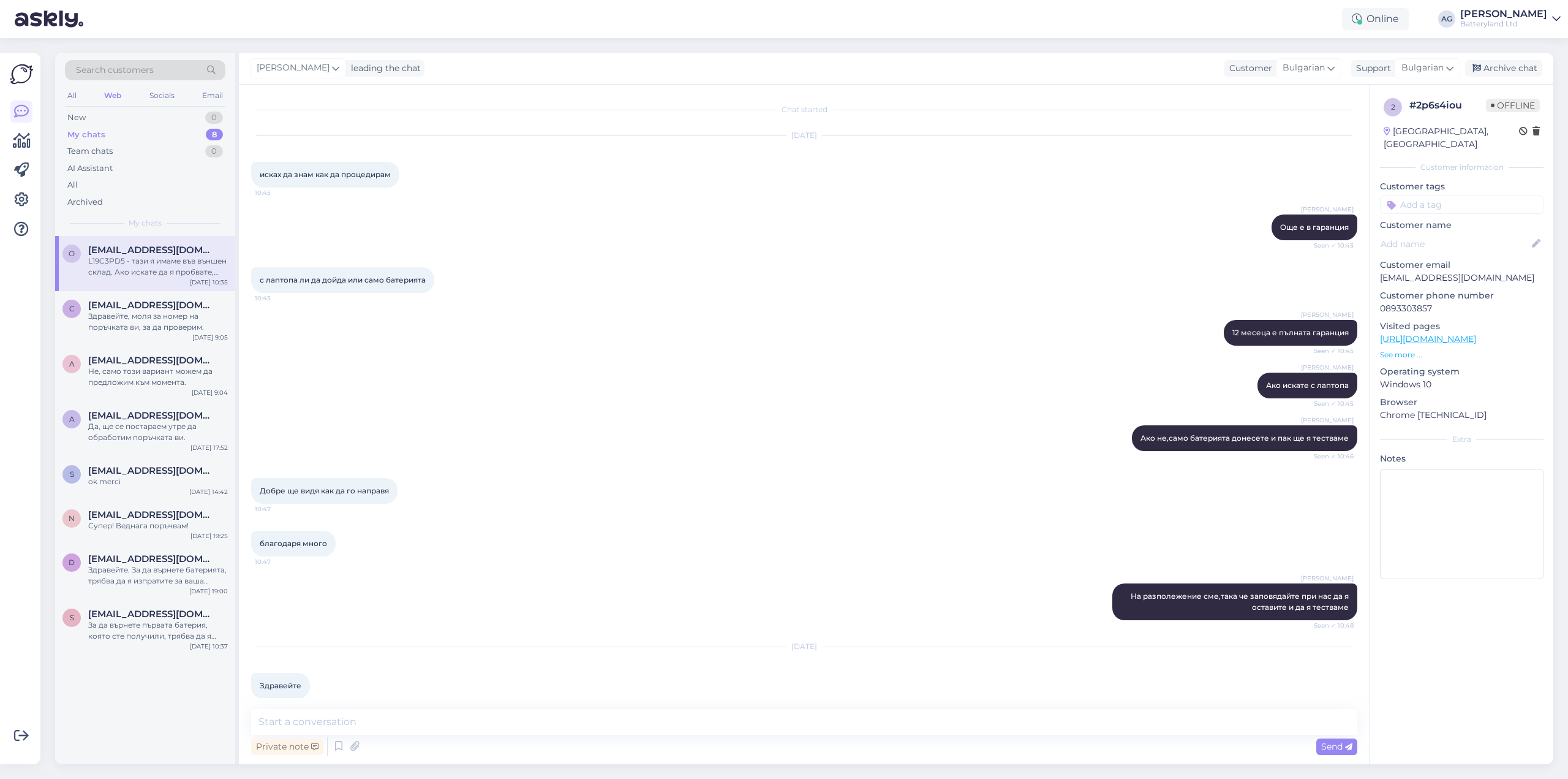
scroll to position [5404, 0]
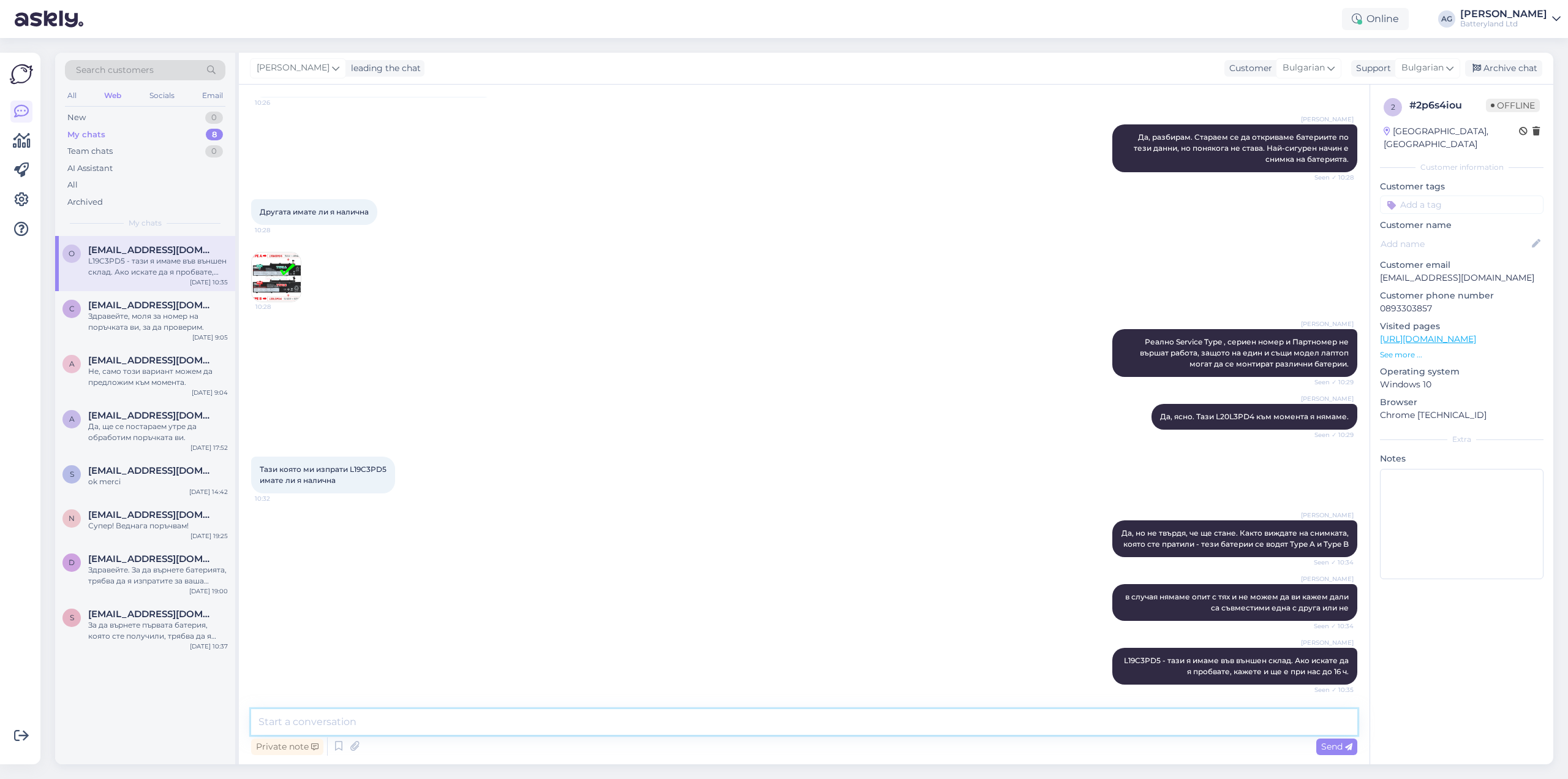
click at [490, 712] on textarea at bounding box center [804, 722] width 1106 height 26
click at [374, 468] on span "Тази която ми изпрати L19C3PD5 имате ли я налична" at bounding box center [324, 474] width 127 height 20
copy span "L19C3PD5"
click at [466, 717] on textarea "Ще искате ли да пробвате оригиналната, за да я осигурим на място при нас?" at bounding box center [804, 722] width 1106 height 26
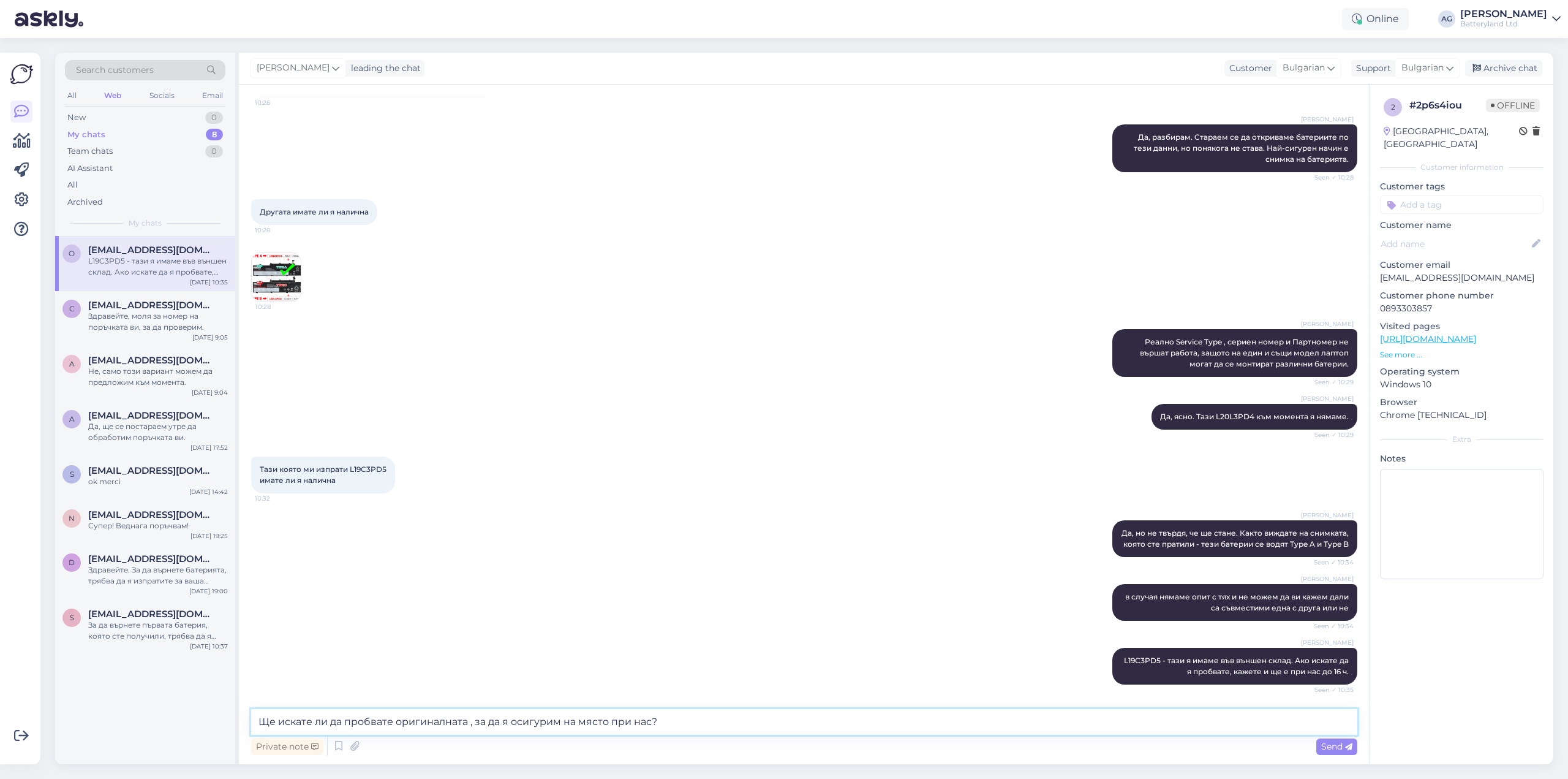
paste textarea "L19C3PD5"
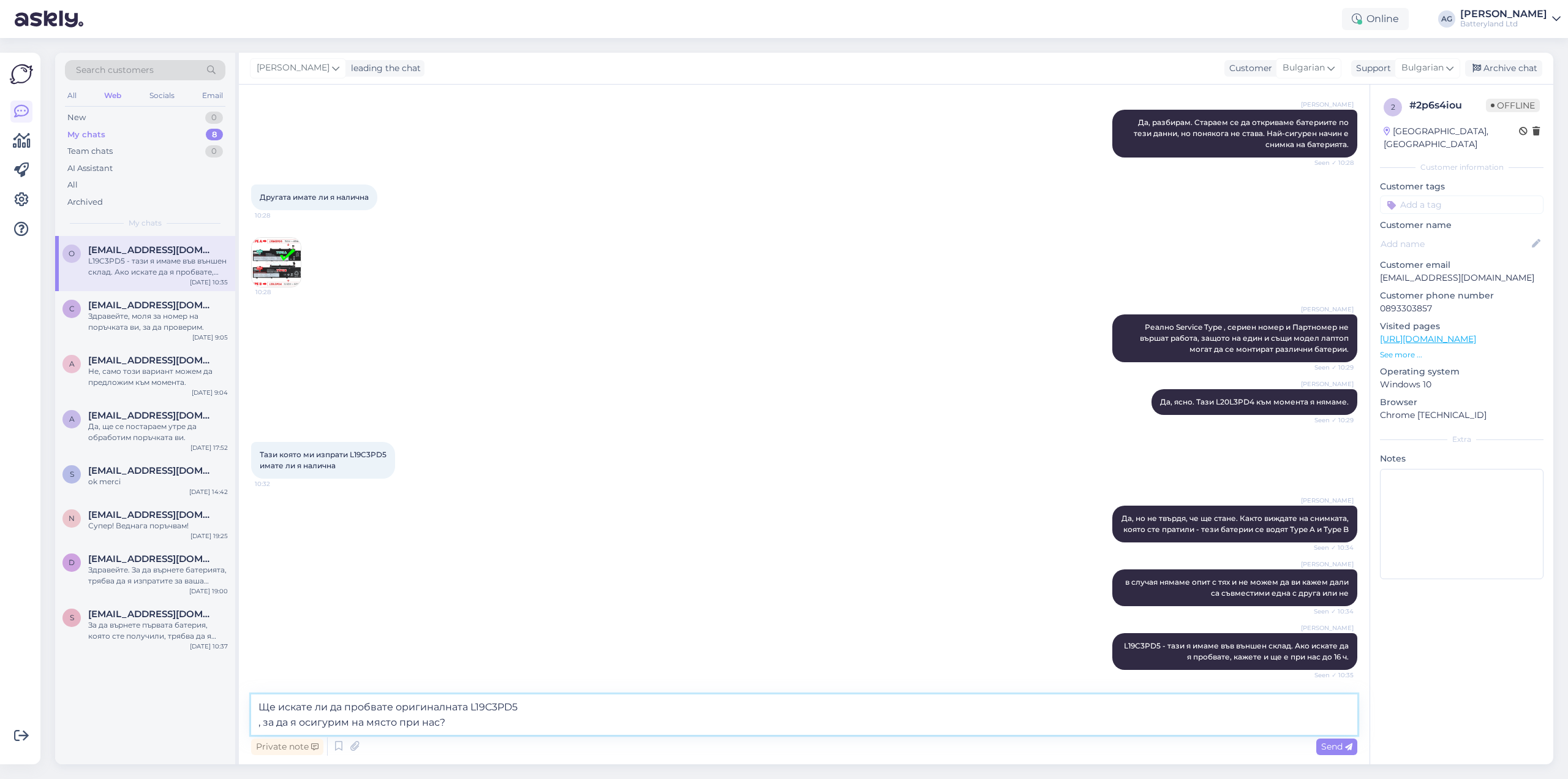
drag, startPoint x: 521, startPoint y: 704, endPoint x: 536, endPoint y: 712, distance: 17.0
click at [521, 704] on textarea "Ще искате ли да пробвате оригиналната L19C3PD5 , за да я осигурим на място при …" at bounding box center [804, 714] width 1106 height 40
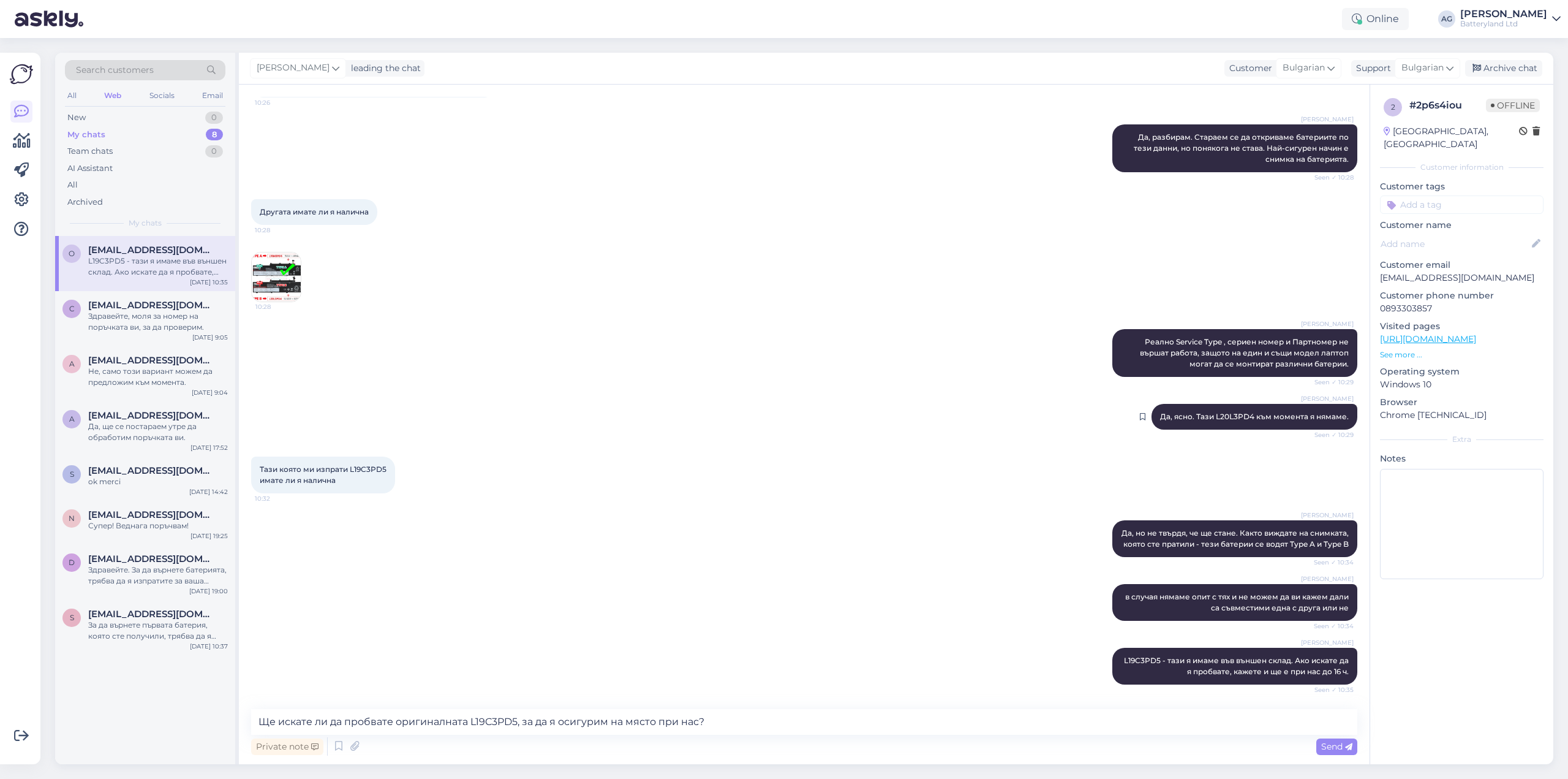
click at [1217, 414] on span "Да, ясно. Тази L20L3PD4 към момента я нямаме." at bounding box center [1254, 416] width 189 height 9
copy span "L20L3PD4"
click at [743, 719] on textarea "Ще искате ли да пробвате оригиналната L19C3PD5, за да я осигурим на място при н…" at bounding box center [804, 722] width 1106 height 26
click at [914, 722] on textarea "Ще искате ли да пробвате оригиналната L19C3PD5, за да я осигурим на място при н…" at bounding box center [804, 722] width 1106 height 26
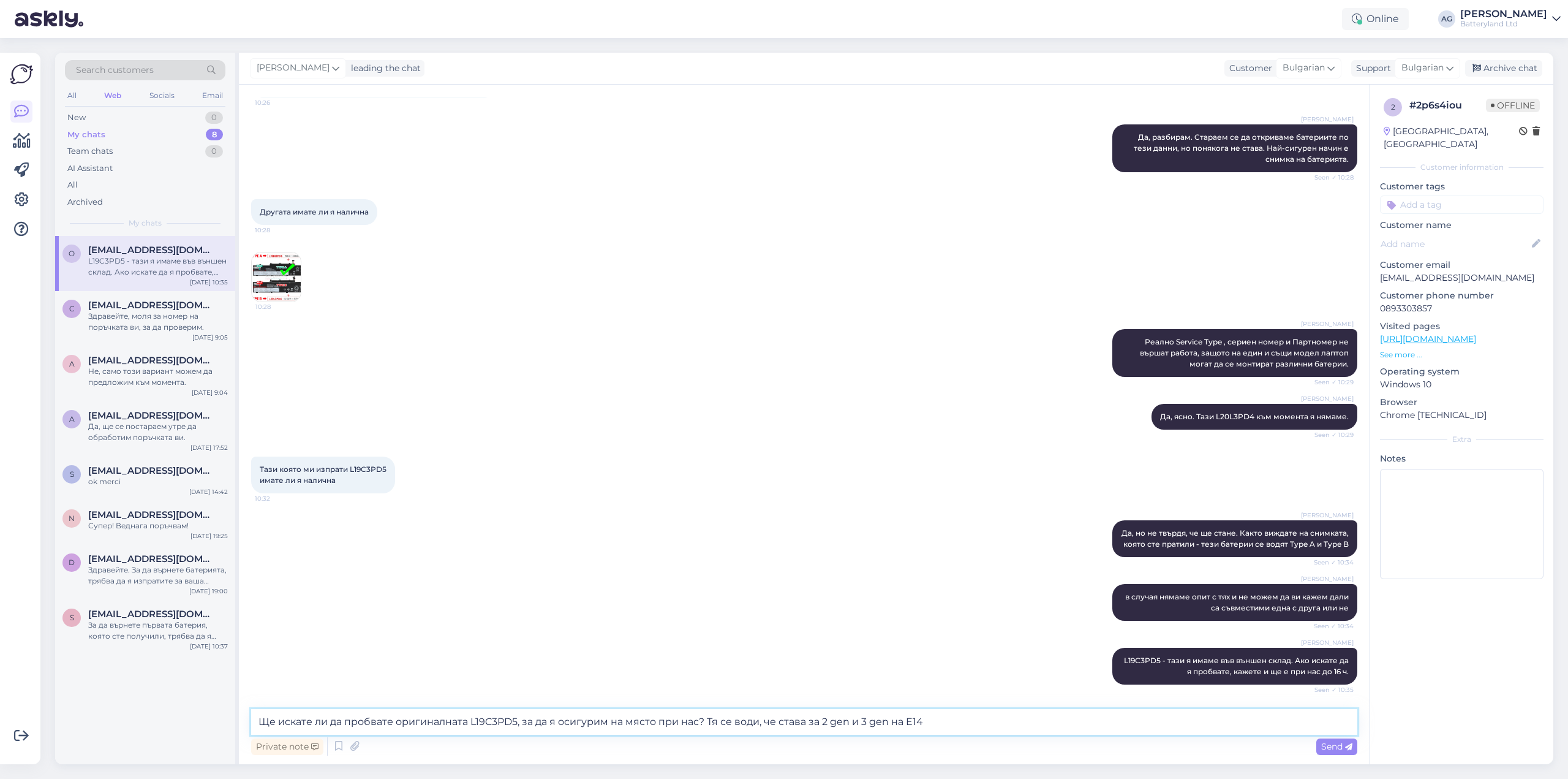
type textarea "Ще искате ли да пробвате оригиналната L19C3PD5, за да я осигурим на място при н…"
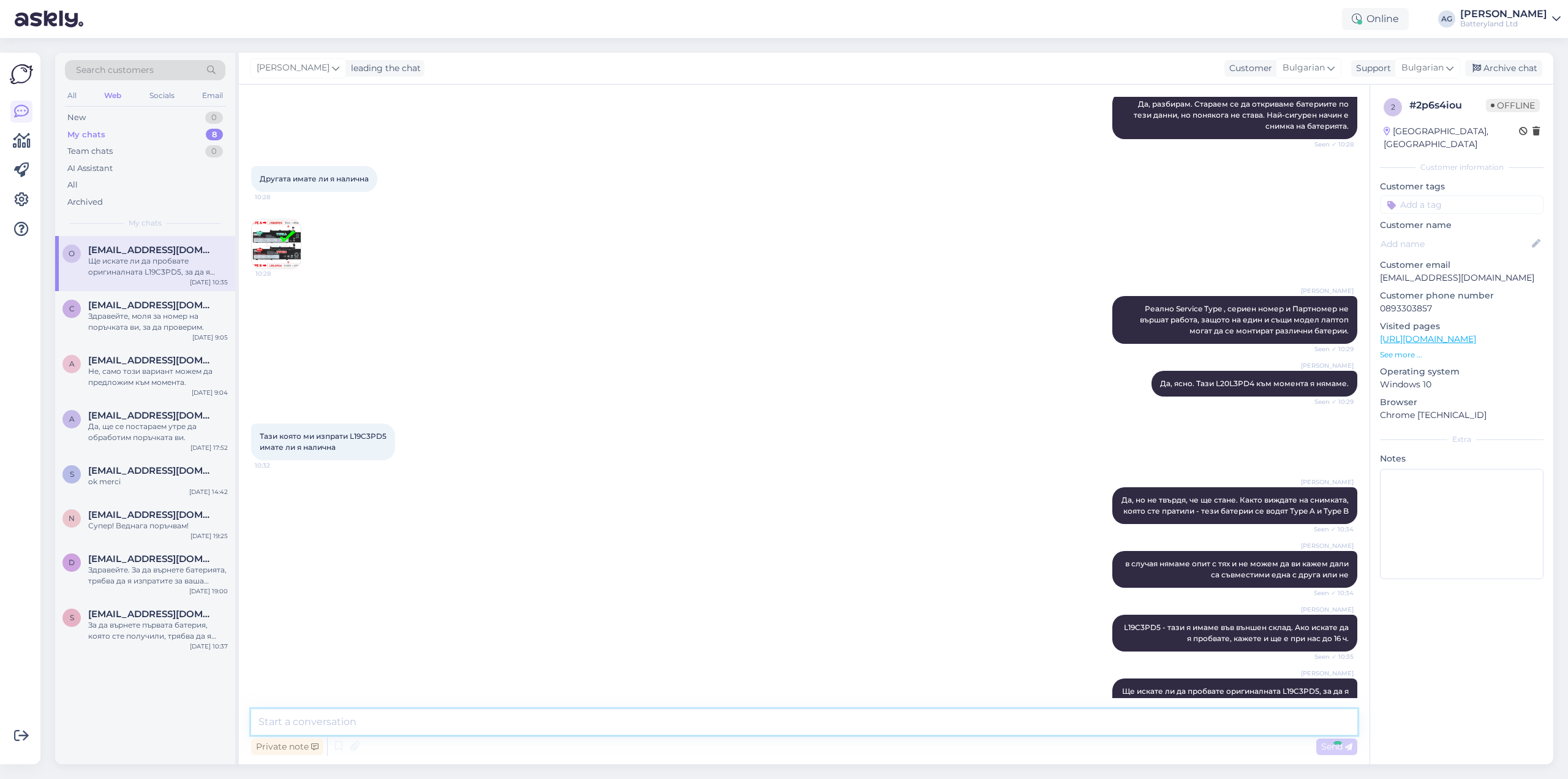
scroll to position [5479, 0]
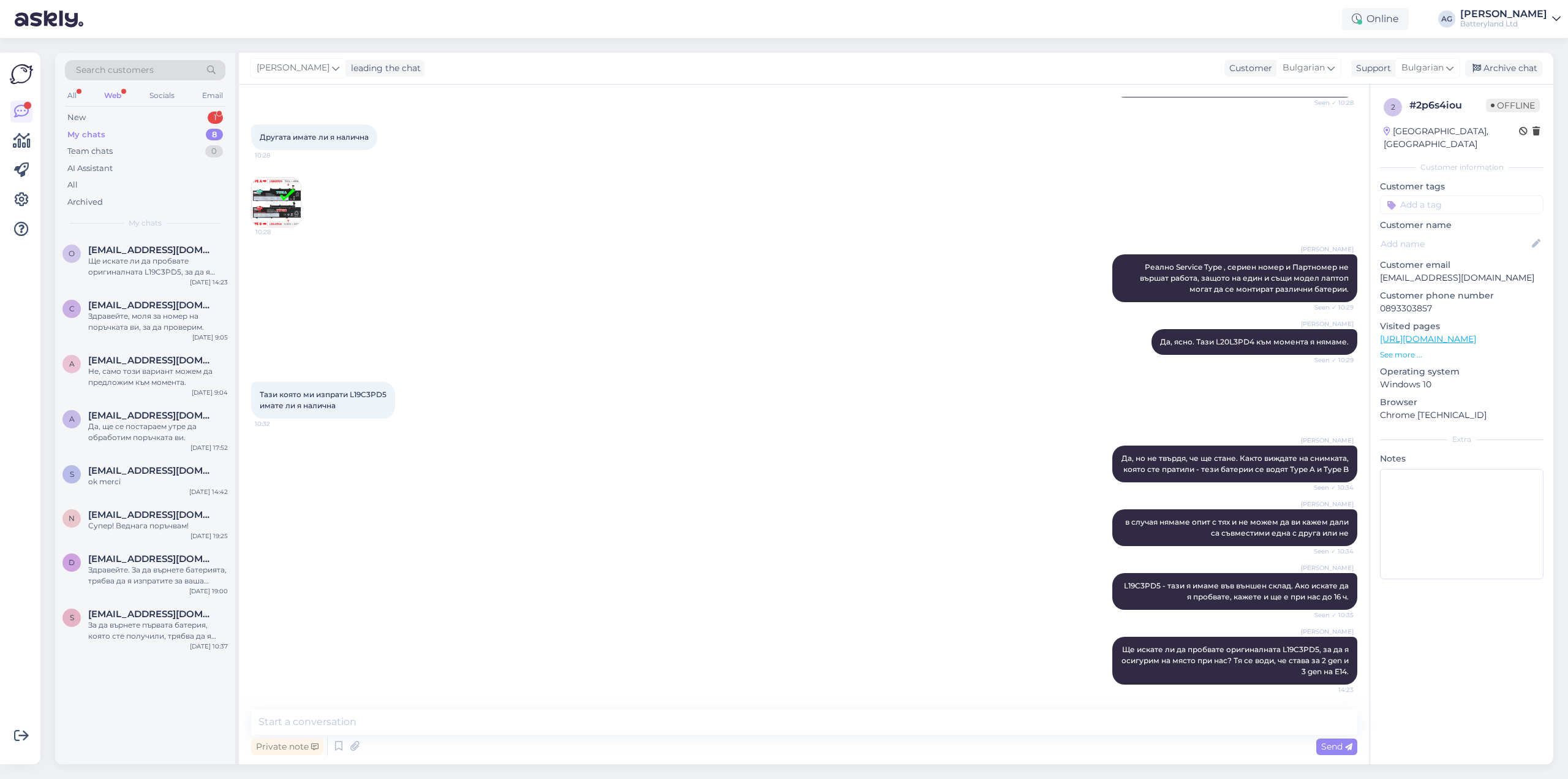
click at [110, 94] on div "Web" at bounding box center [112, 96] width 22 height 16
click at [86, 133] on div "My chats" at bounding box center [86, 134] width 38 height 12
click at [94, 155] on div "Team chats" at bounding box center [90, 151] width 45 height 12
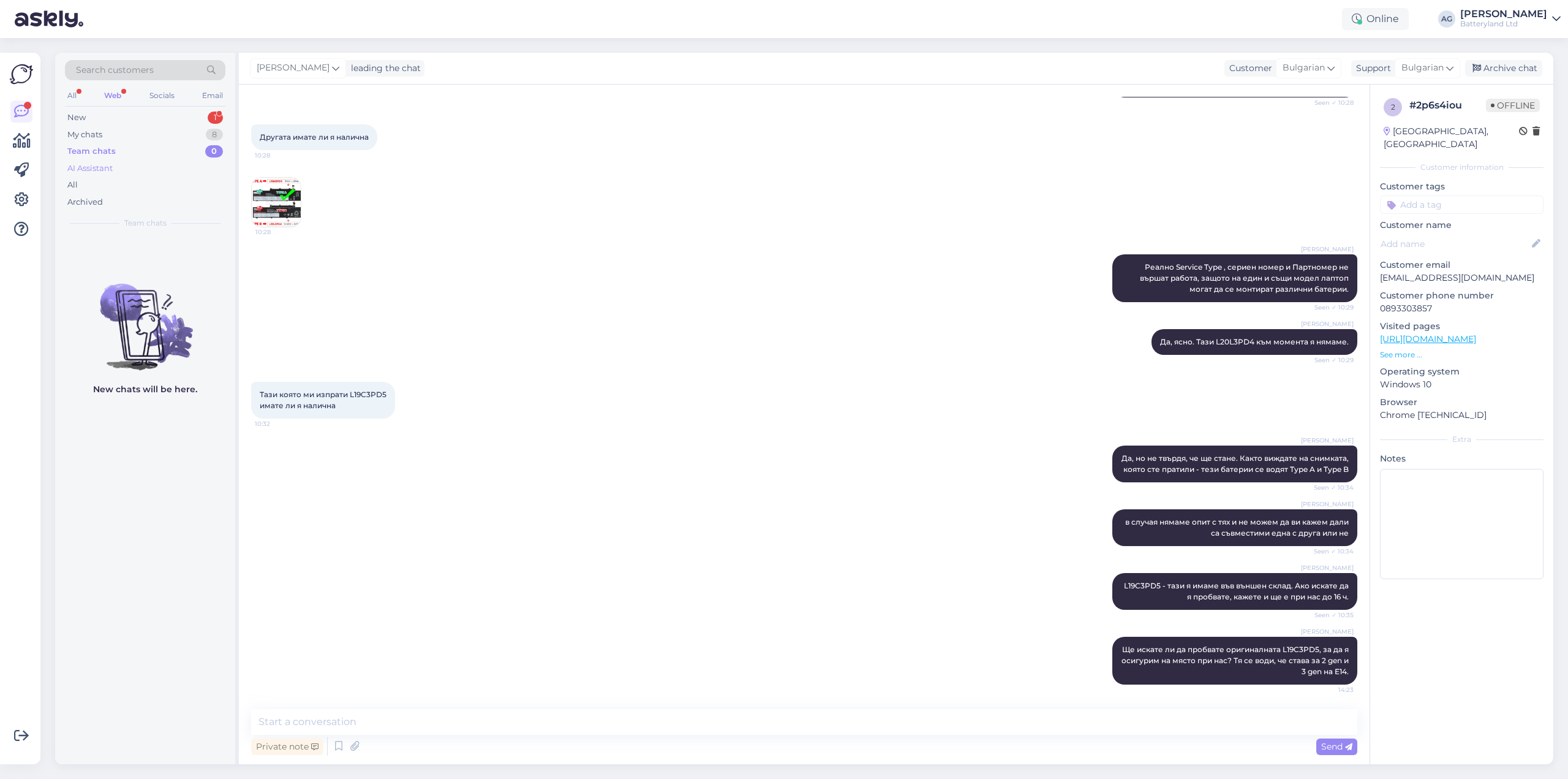
click at [91, 167] on div "AI Assistant" at bounding box center [90, 168] width 45 height 12
click at [88, 133] on div "My chats" at bounding box center [84, 134] width 35 height 12
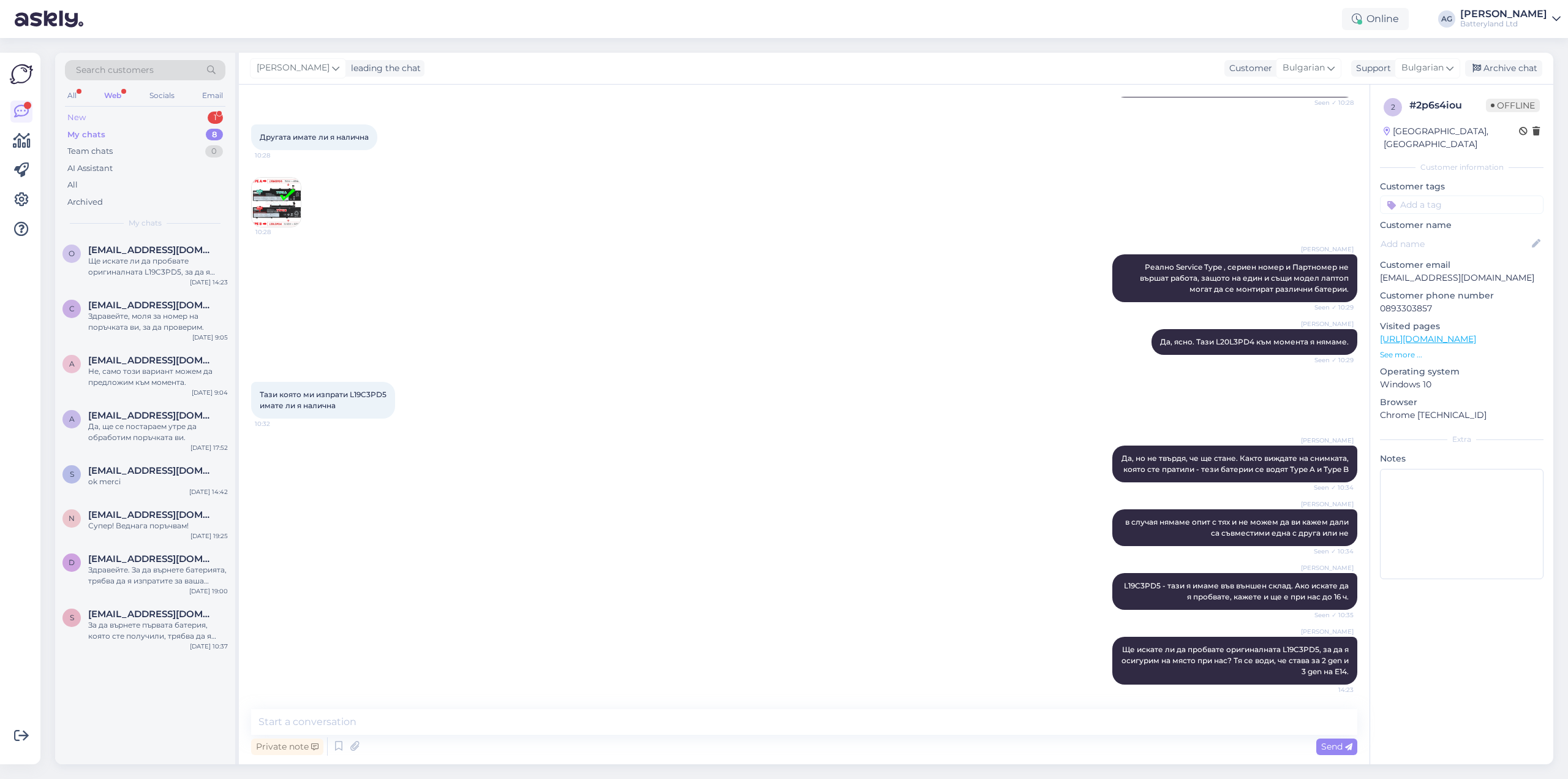
click at [81, 117] on div "New" at bounding box center [76, 117] width 18 height 12
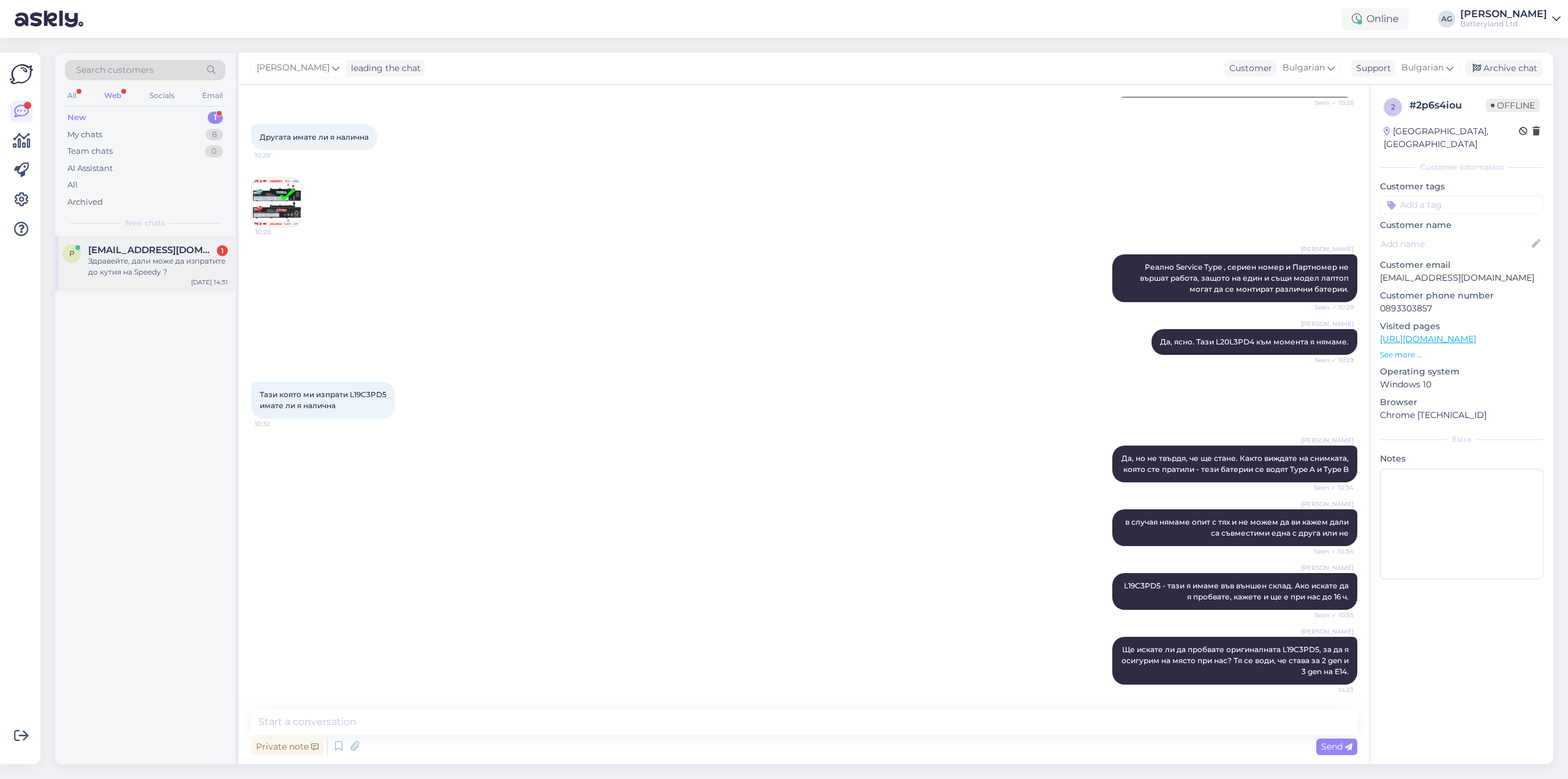
click at [152, 262] on div "Здравейте, дали може да изпратите до кутия на Speedy ?" at bounding box center [158, 266] width 140 height 22
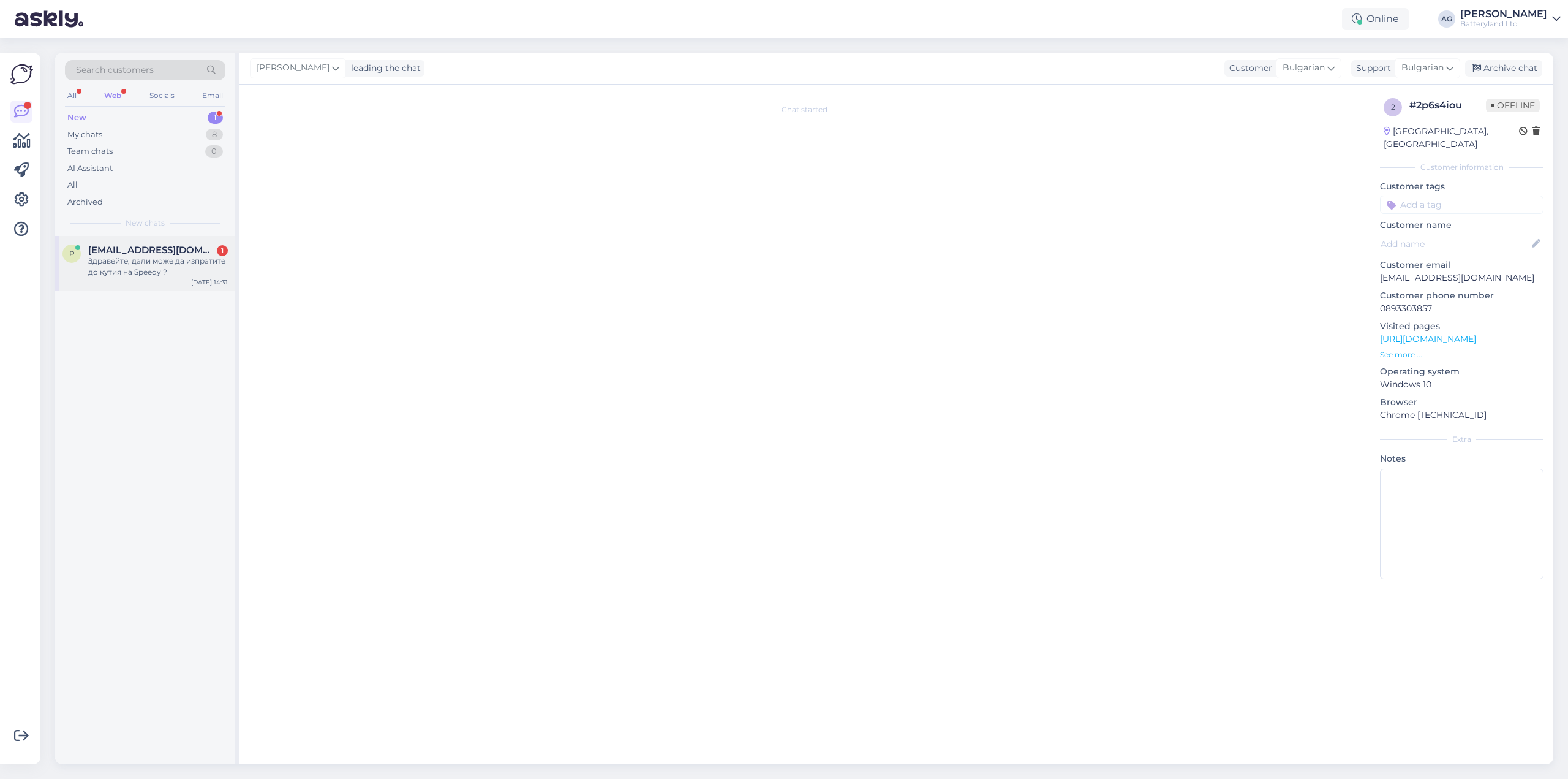
scroll to position [0, 0]
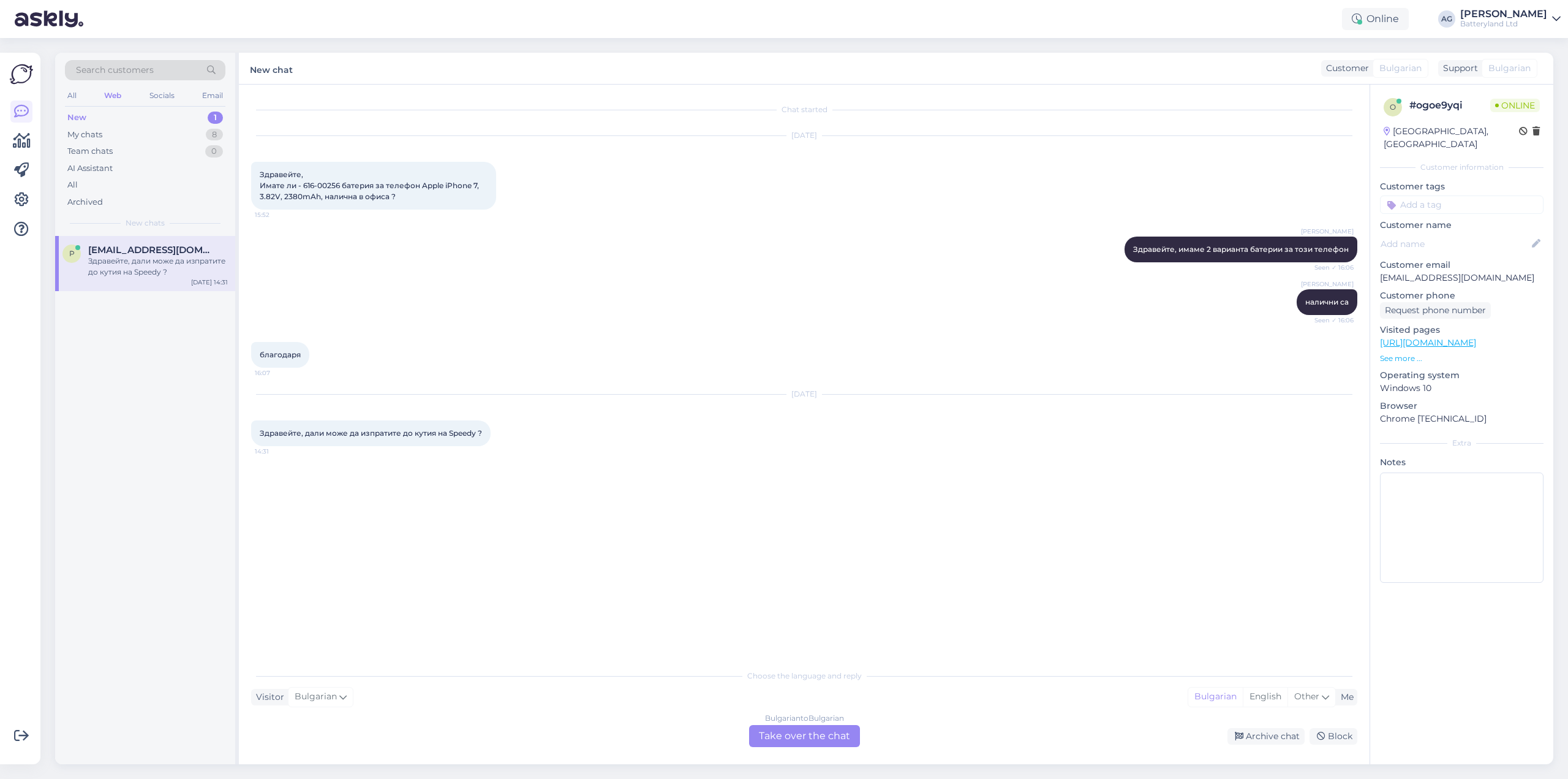
click at [791, 731] on div "Bulgarian to Bulgarian Take over the chat" at bounding box center [804, 736] width 111 height 22
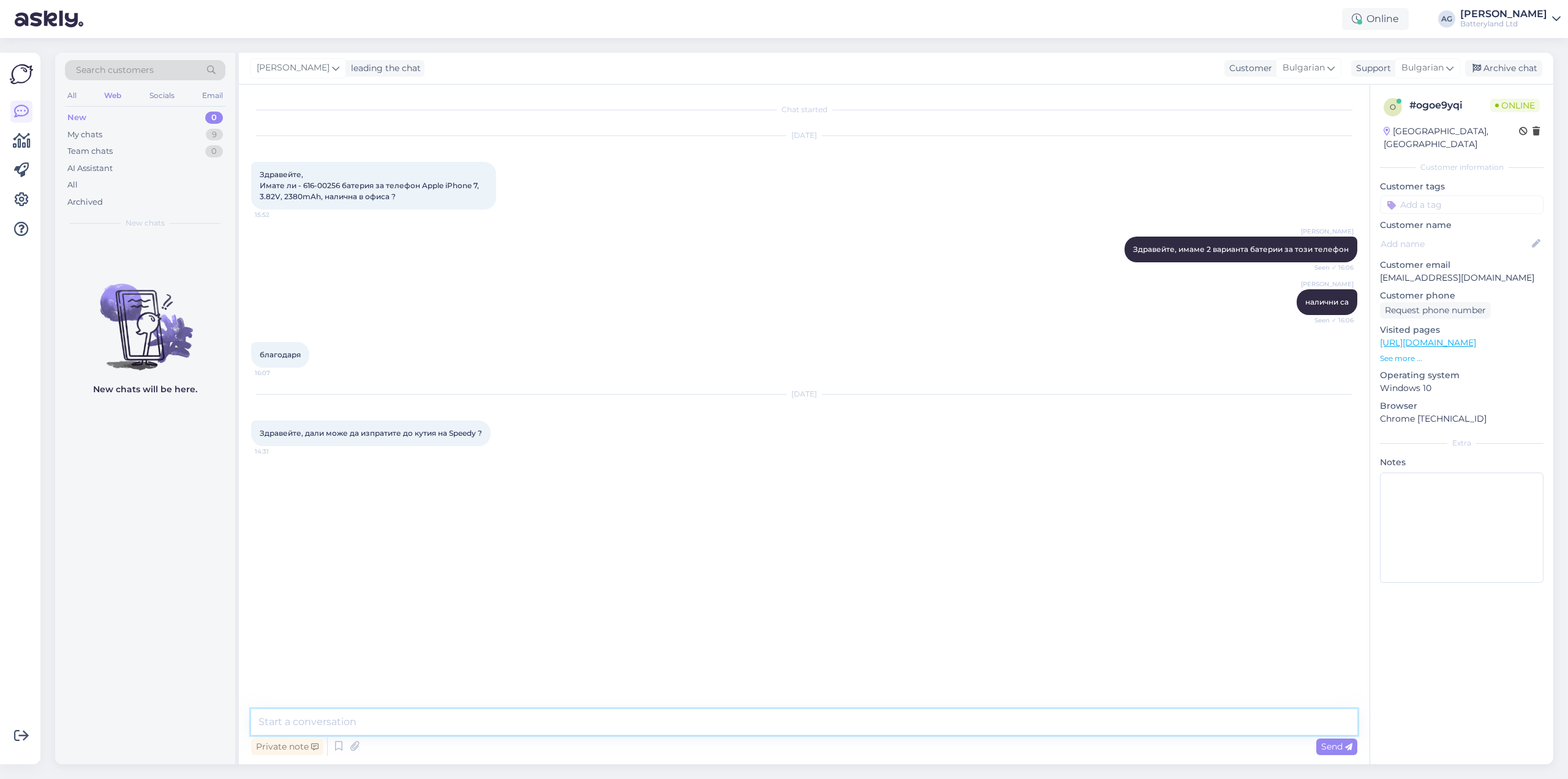
click at [759, 726] on textarea at bounding box center [804, 722] width 1106 height 26
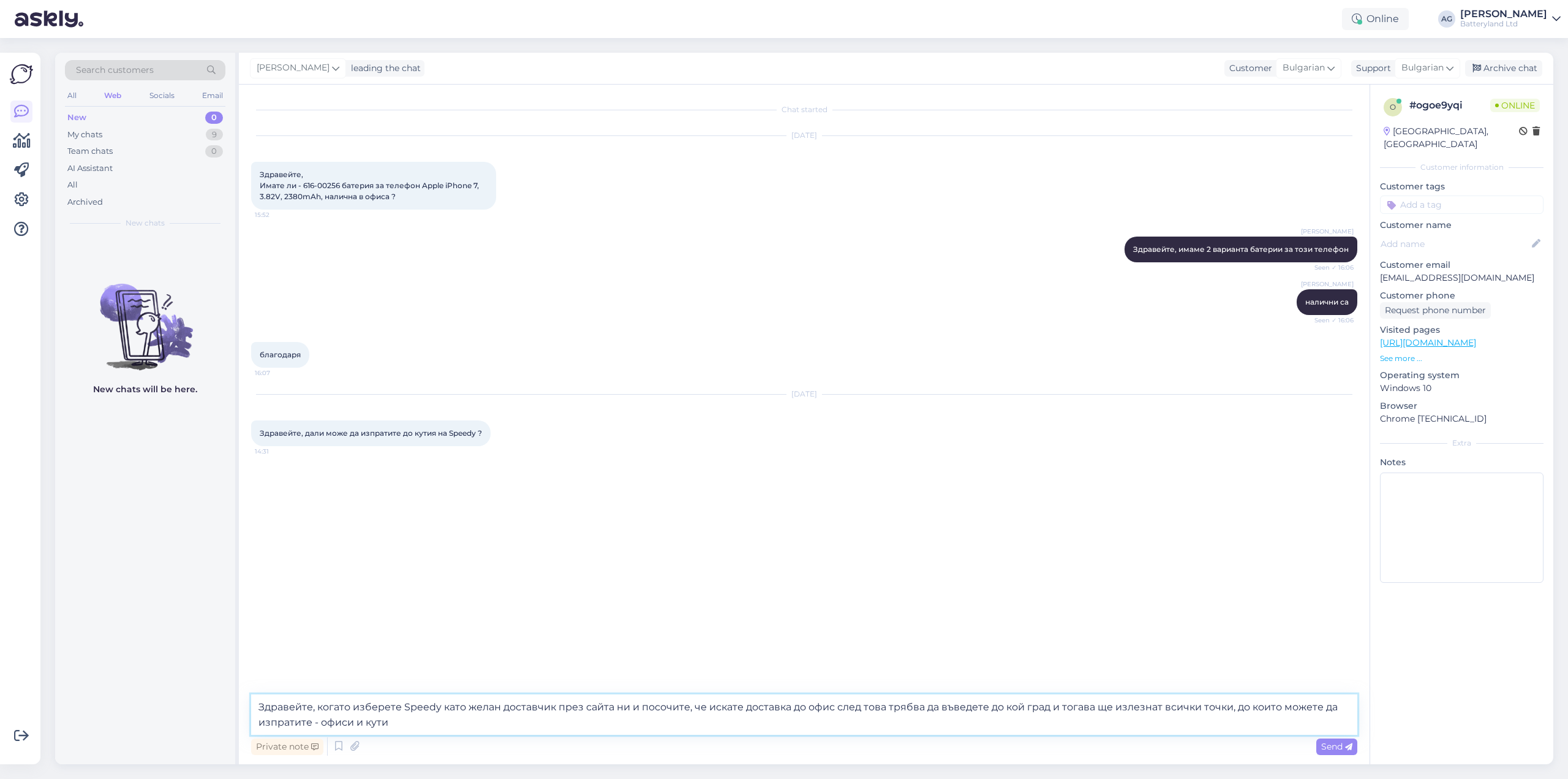
type textarea "Здравейте, когато изберете Speedy като желан доставчик през сайта ни и посочите…"
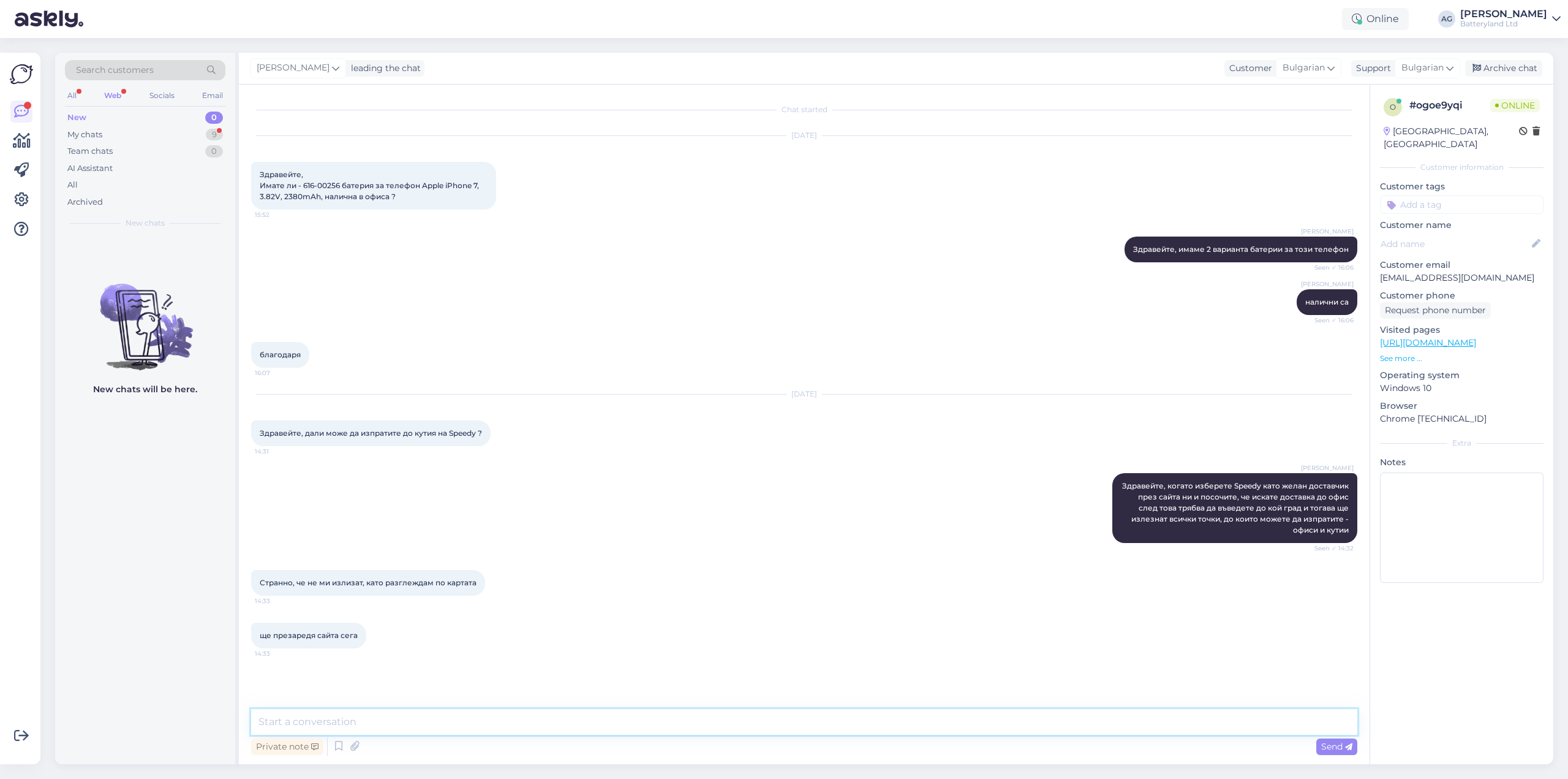
click at [764, 729] on textarea at bounding box center [804, 722] width 1106 height 26
type textarea "до кой град искате да изпратите?"
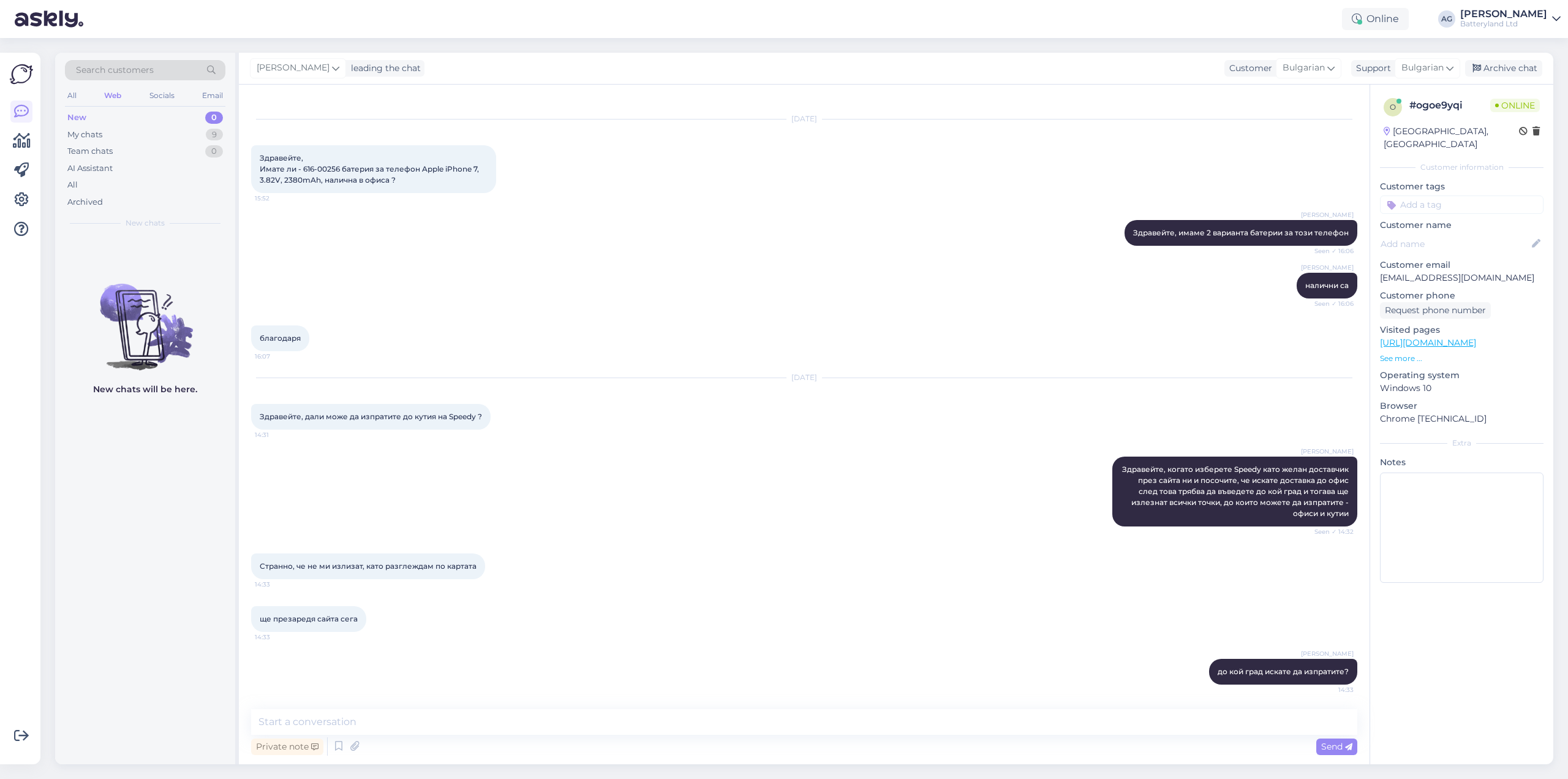
click at [1427, 337] on link "[URL][DOMAIN_NAME]" at bounding box center [1428, 343] width 96 height 11
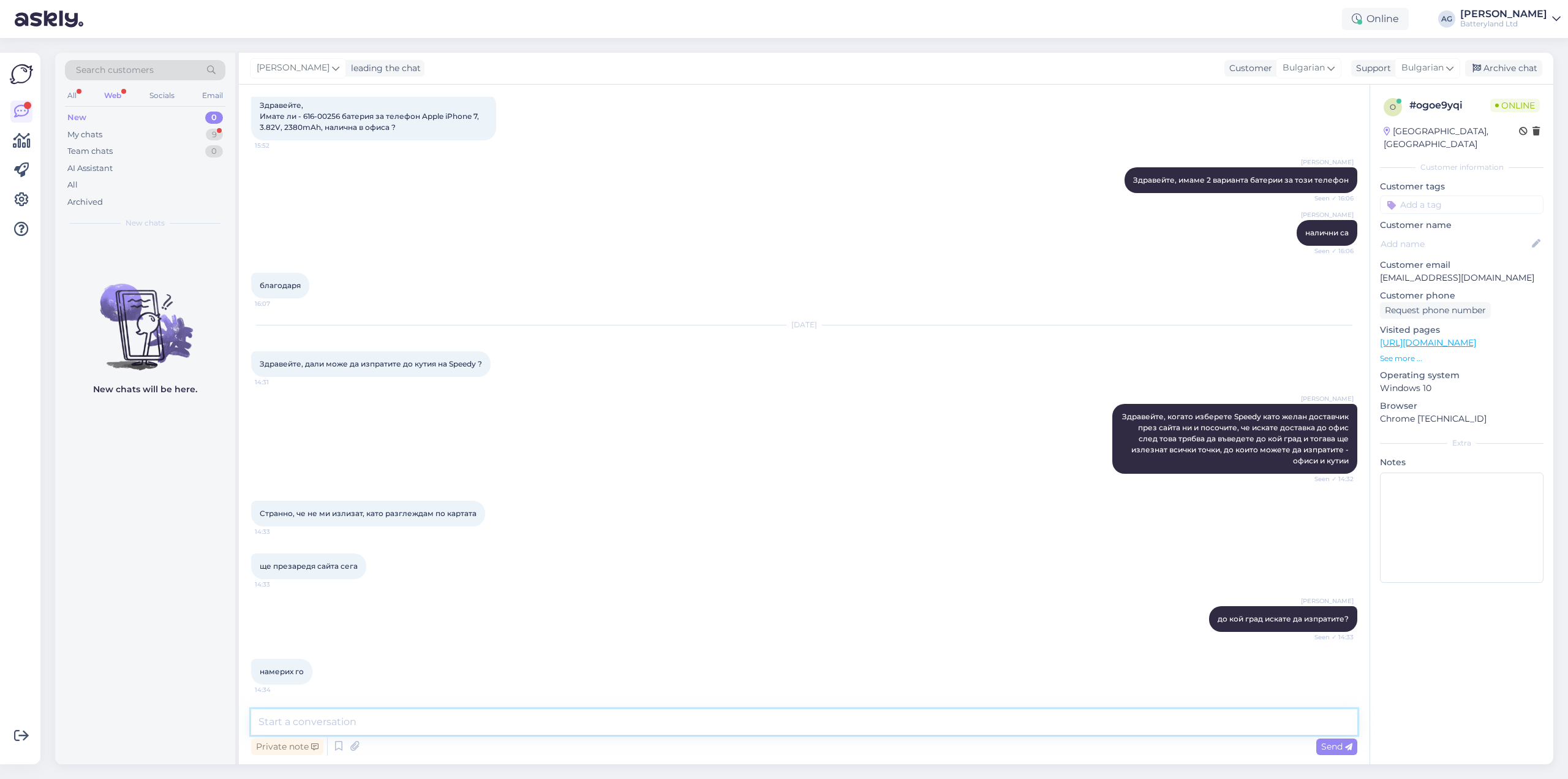
click at [477, 718] on textarea at bounding box center [804, 722] width 1106 height 26
